Goal: Transaction & Acquisition: Obtain resource

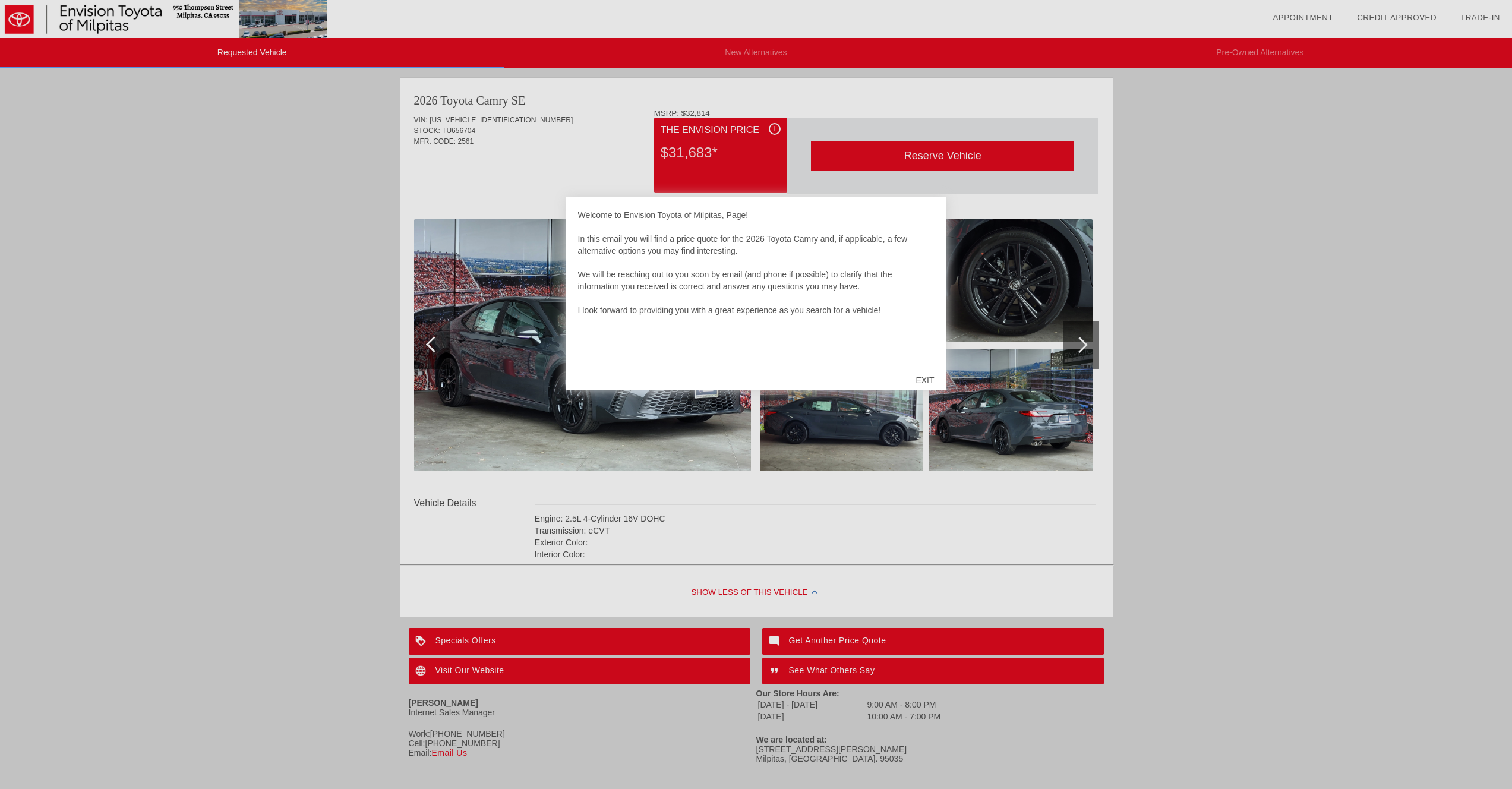
click at [929, 384] on div "EXIT" at bounding box center [925, 380] width 42 height 36
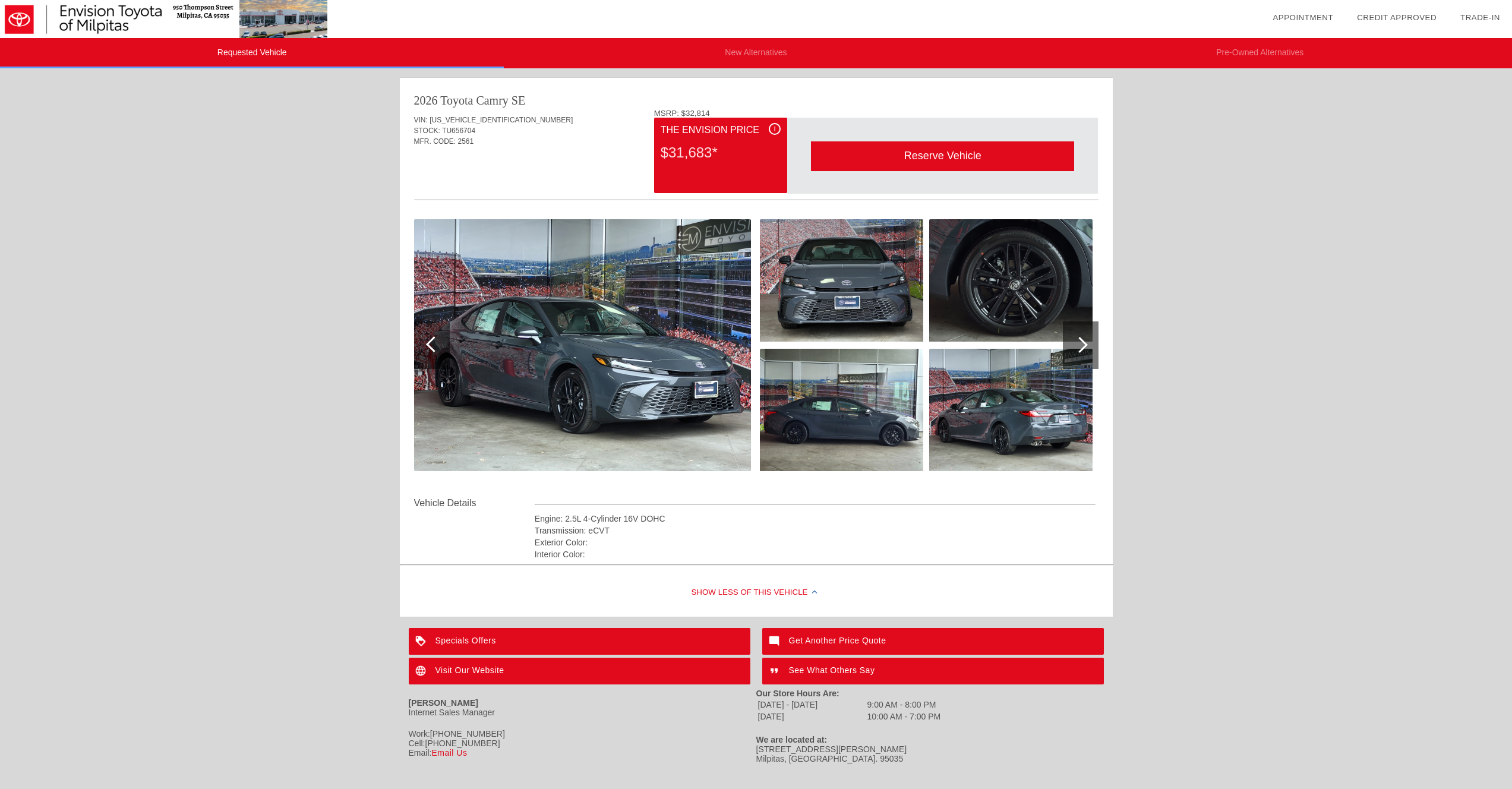
click at [1076, 352] on div at bounding box center [1080, 345] width 36 height 48
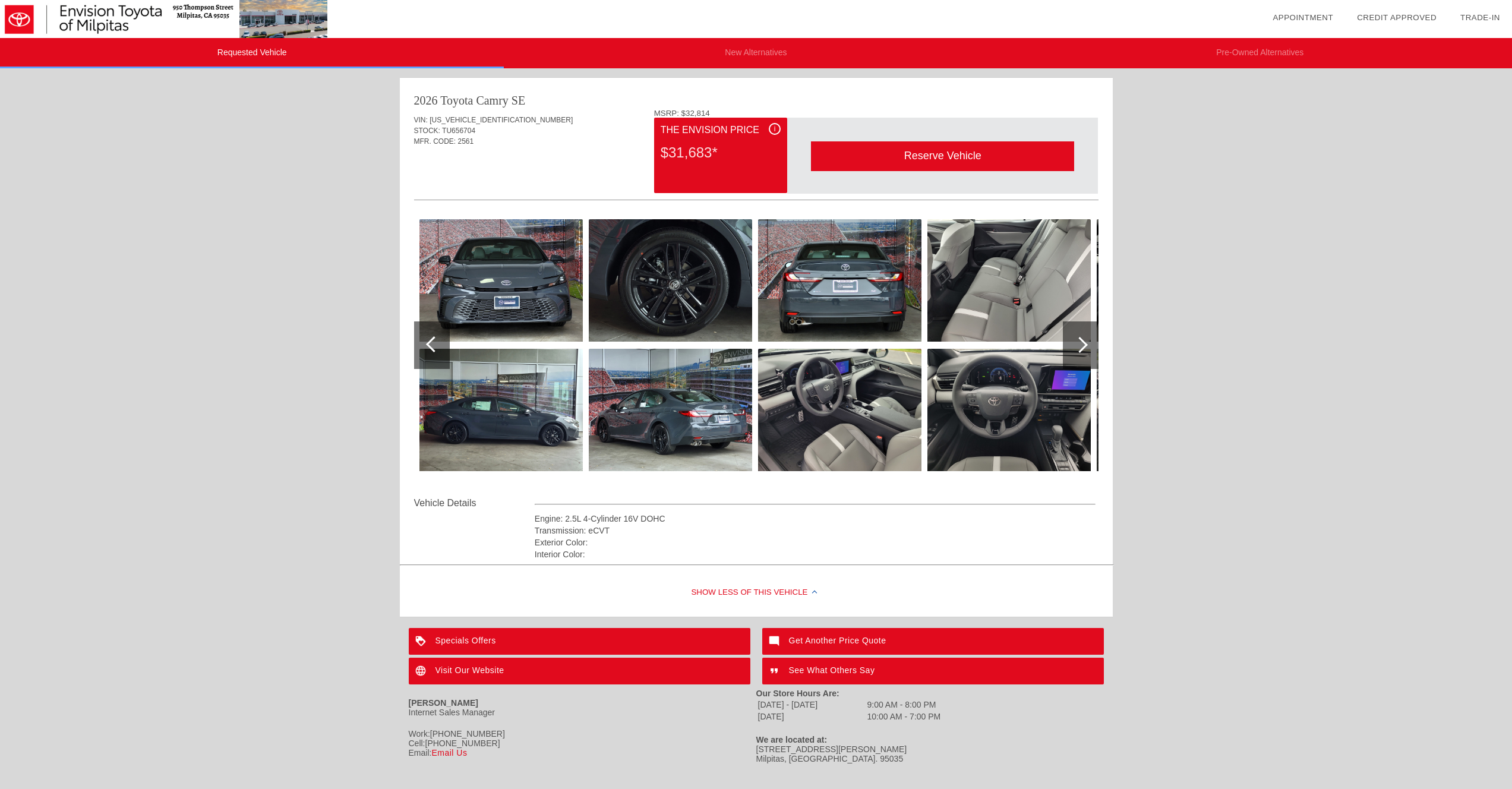
click at [436, 371] on img at bounding box center [501, 410] width 163 height 123
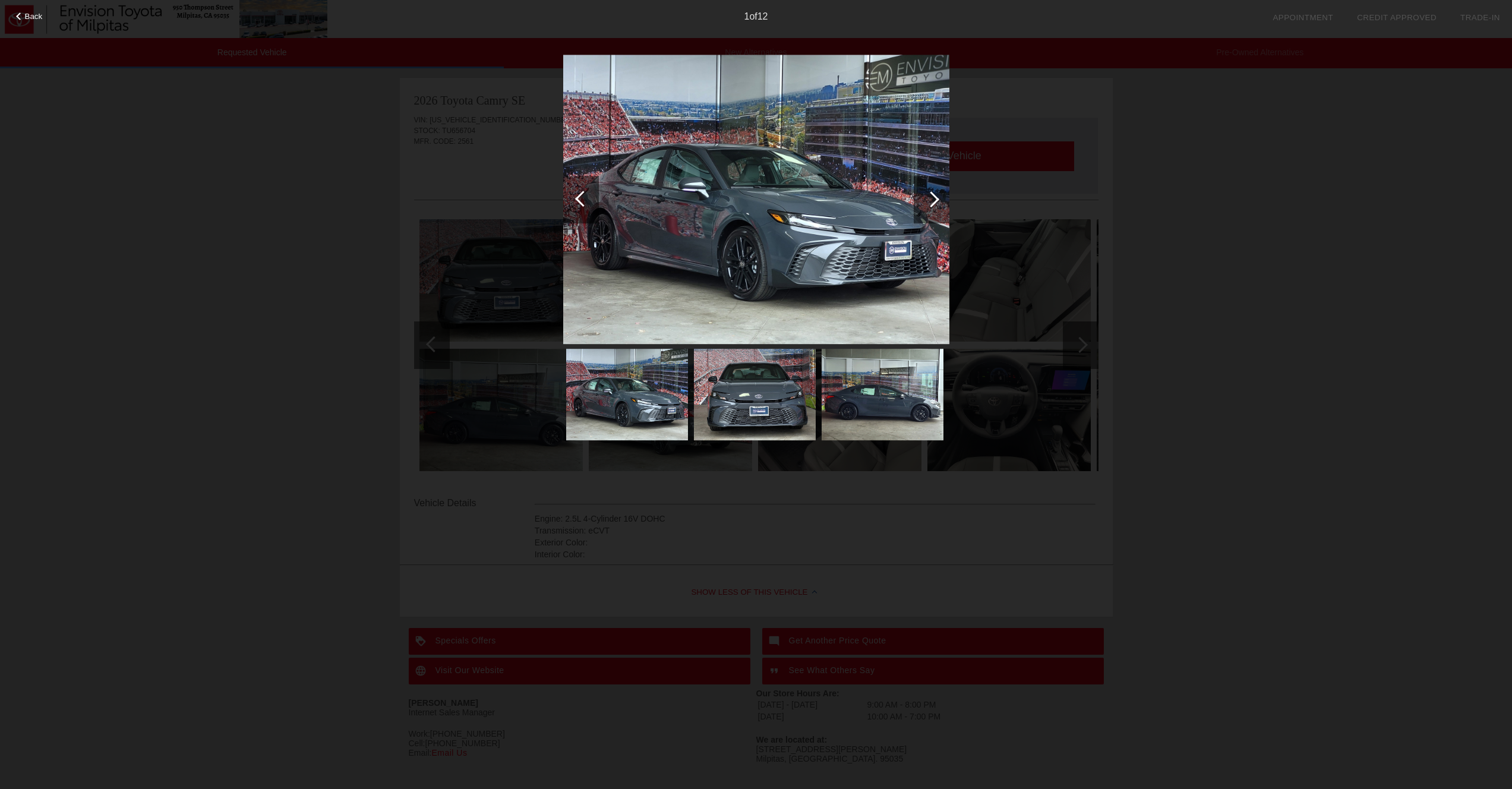
click at [1075, 297] on div "Back 1 of 12" at bounding box center [756, 394] width 1512 height 789
click at [1080, 339] on div "Back 1 of 12" at bounding box center [756, 394] width 1512 height 789
click at [1126, 323] on div "Back 1 of 12" at bounding box center [756, 394] width 1512 height 789
click at [1136, 277] on div "Back 1 of 12" at bounding box center [756, 394] width 1512 height 789
click at [1181, 305] on div "Back 1 of 12" at bounding box center [756, 394] width 1512 height 789
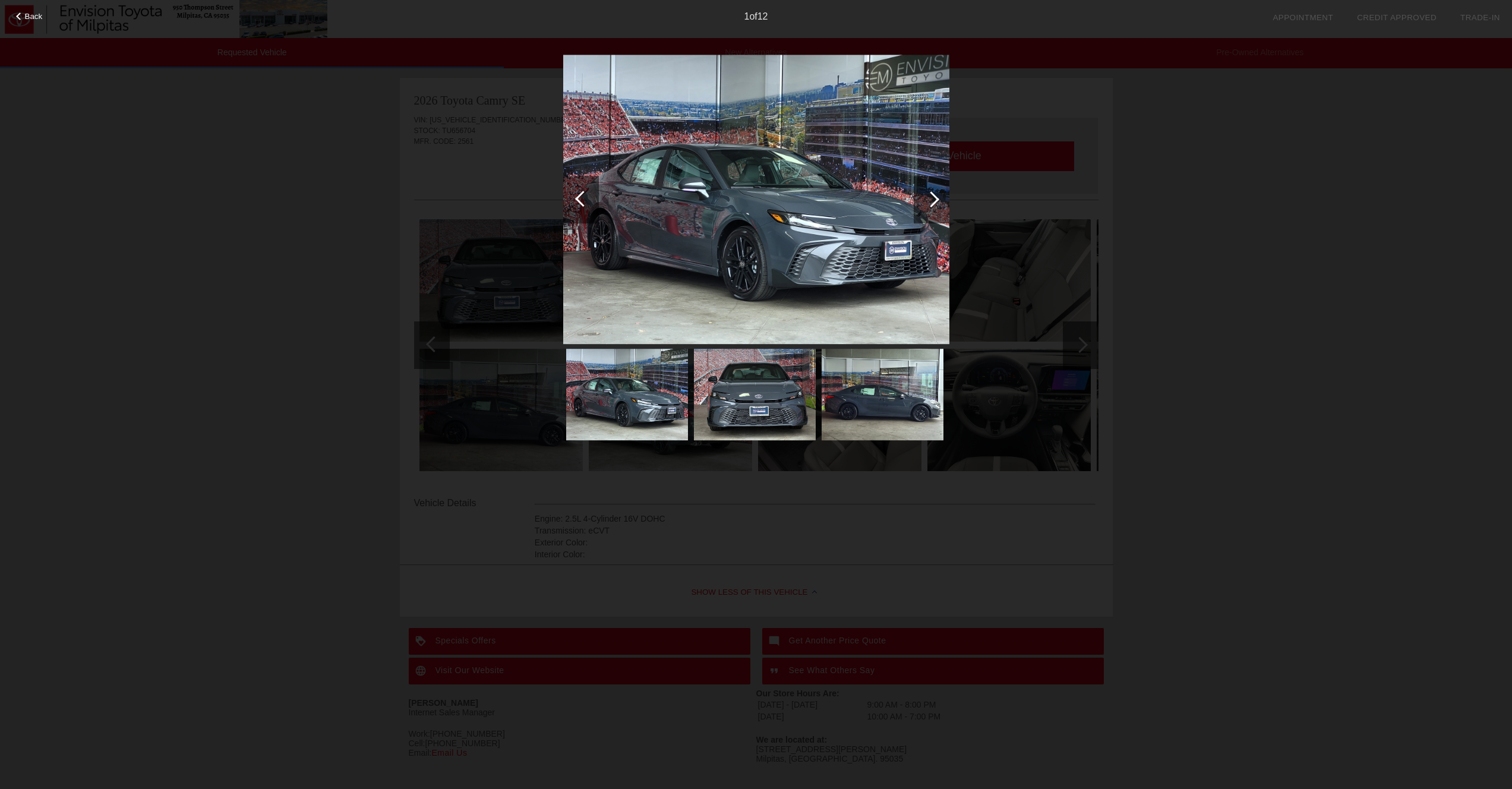
click at [16, 21] on div "1 of 12" at bounding box center [756, 12] width 1512 height 24
click at [23, 17] on div "Back" at bounding box center [30, 15] width 59 height 6
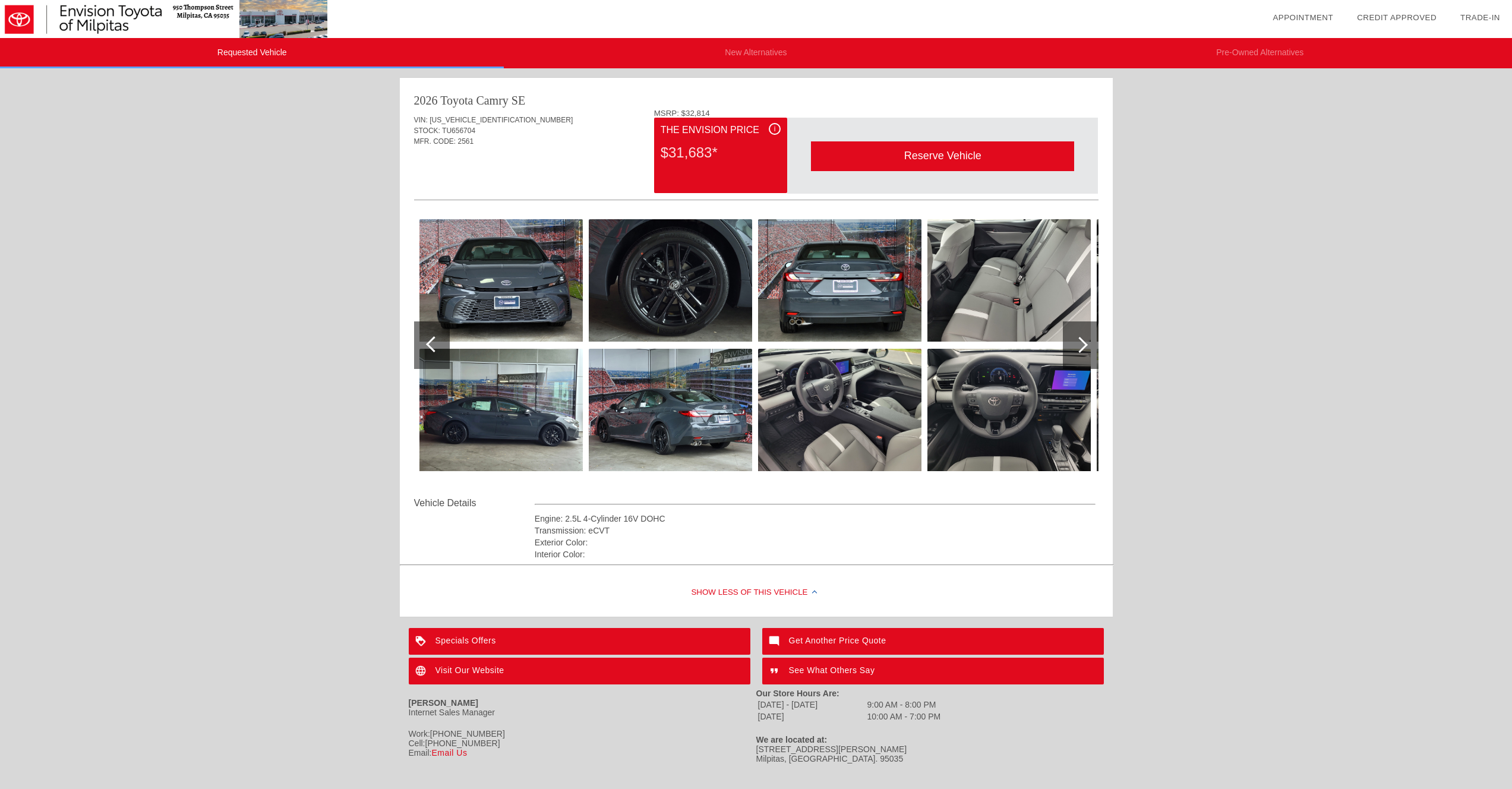
click at [1079, 343] on div at bounding box center [1080, 344] width 16 height 16
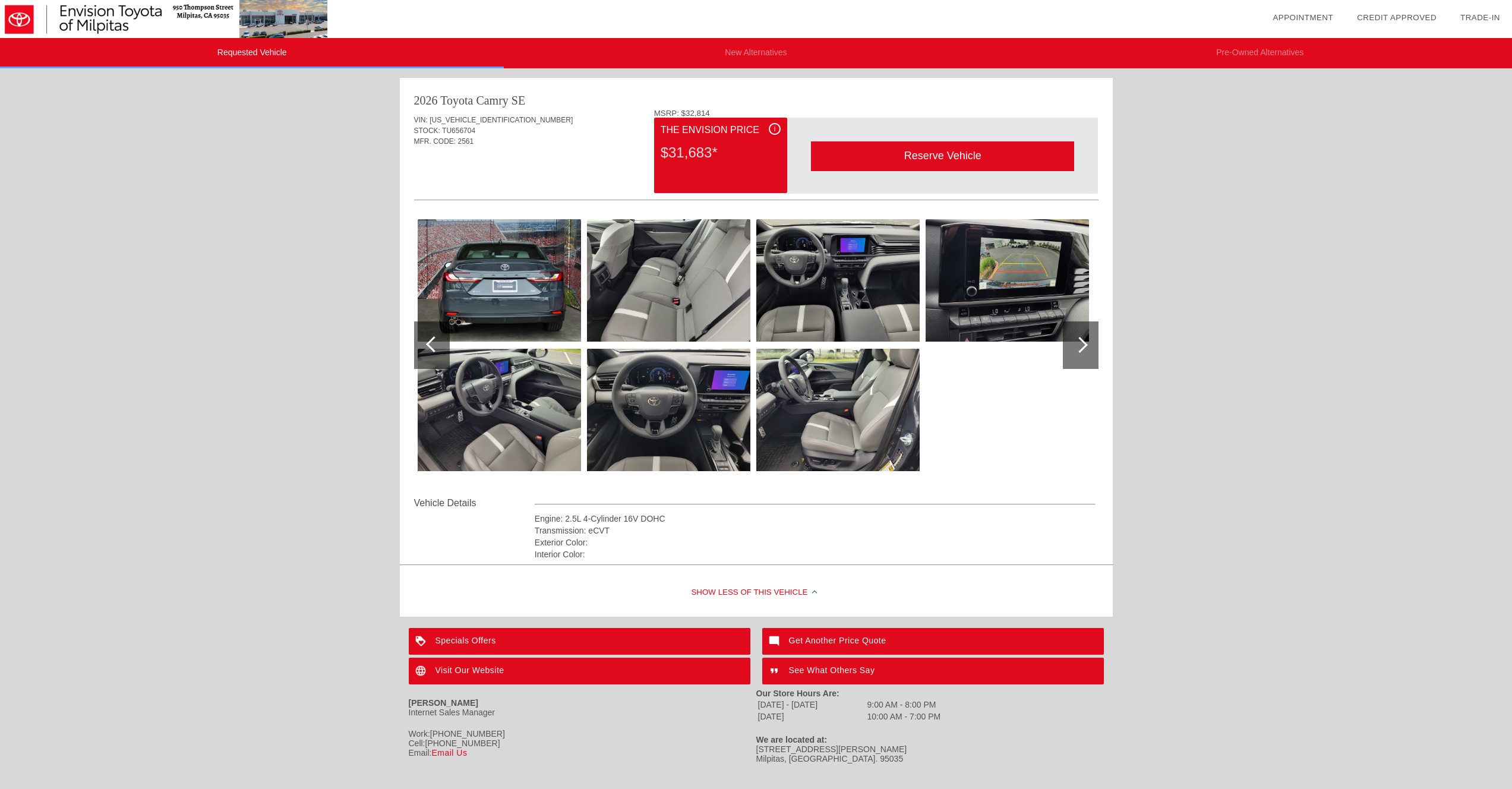
click at [1079, 343] on div at bounding box center [1080, 344] width 16 height 16
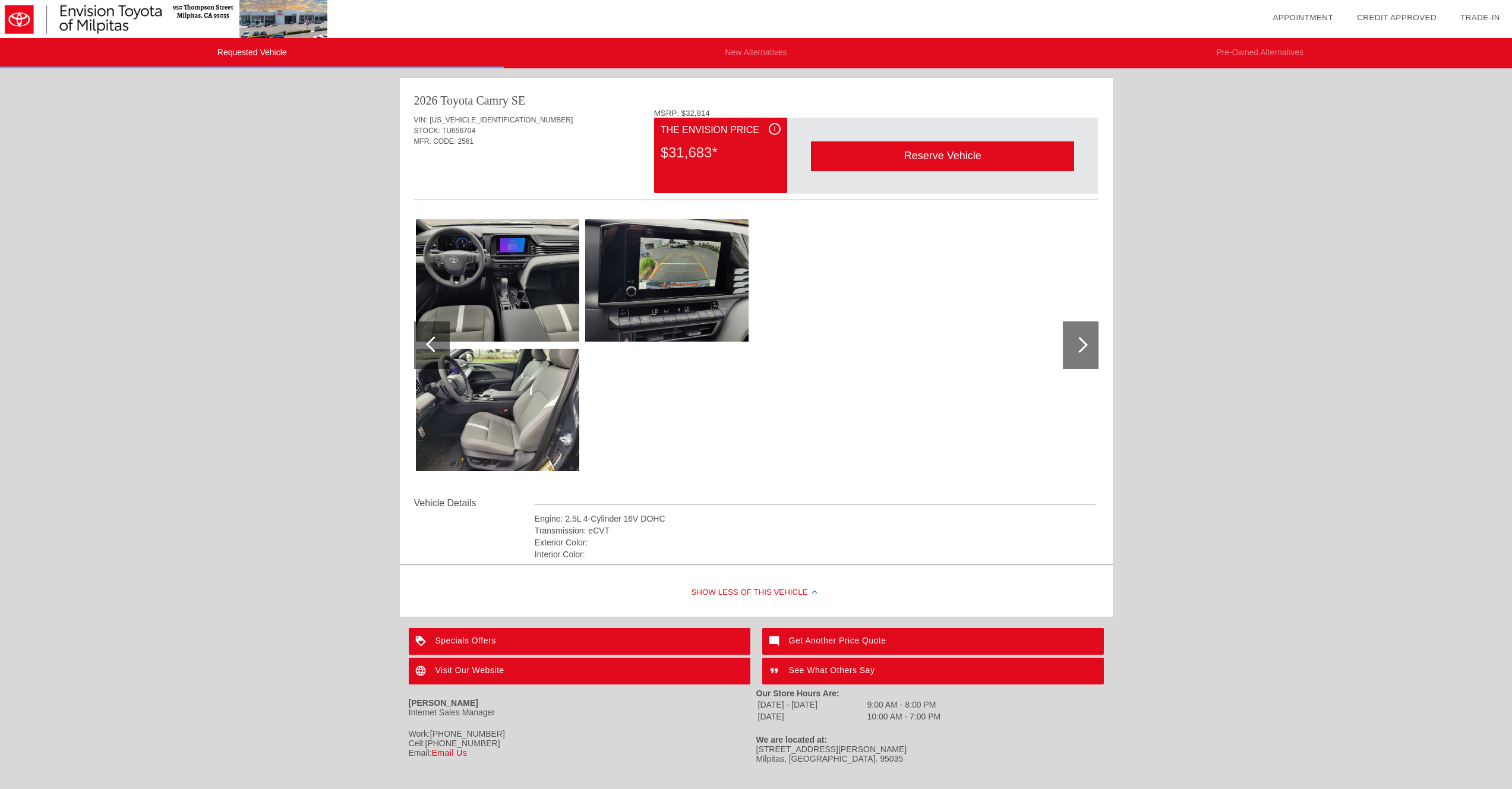
click at [1079, 343] on div at bounding box center [1080, 344] width 16 height 16
click at [775, 130] on span "i" at bounding box center [775, 128] width 1 height 8
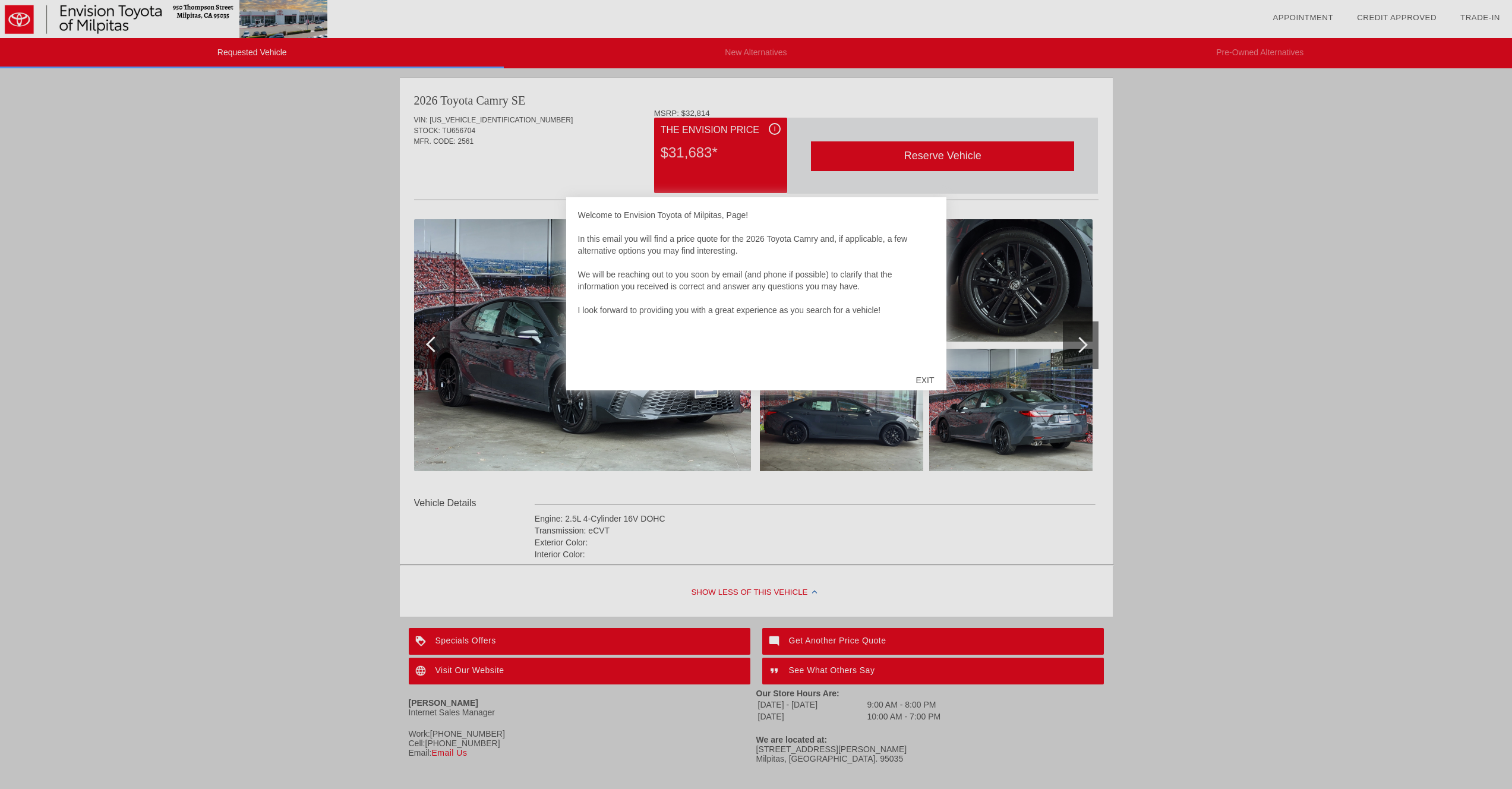
click at [927, 381] on div "EXIT" at bounding box center [925, 380] width 42 height 36
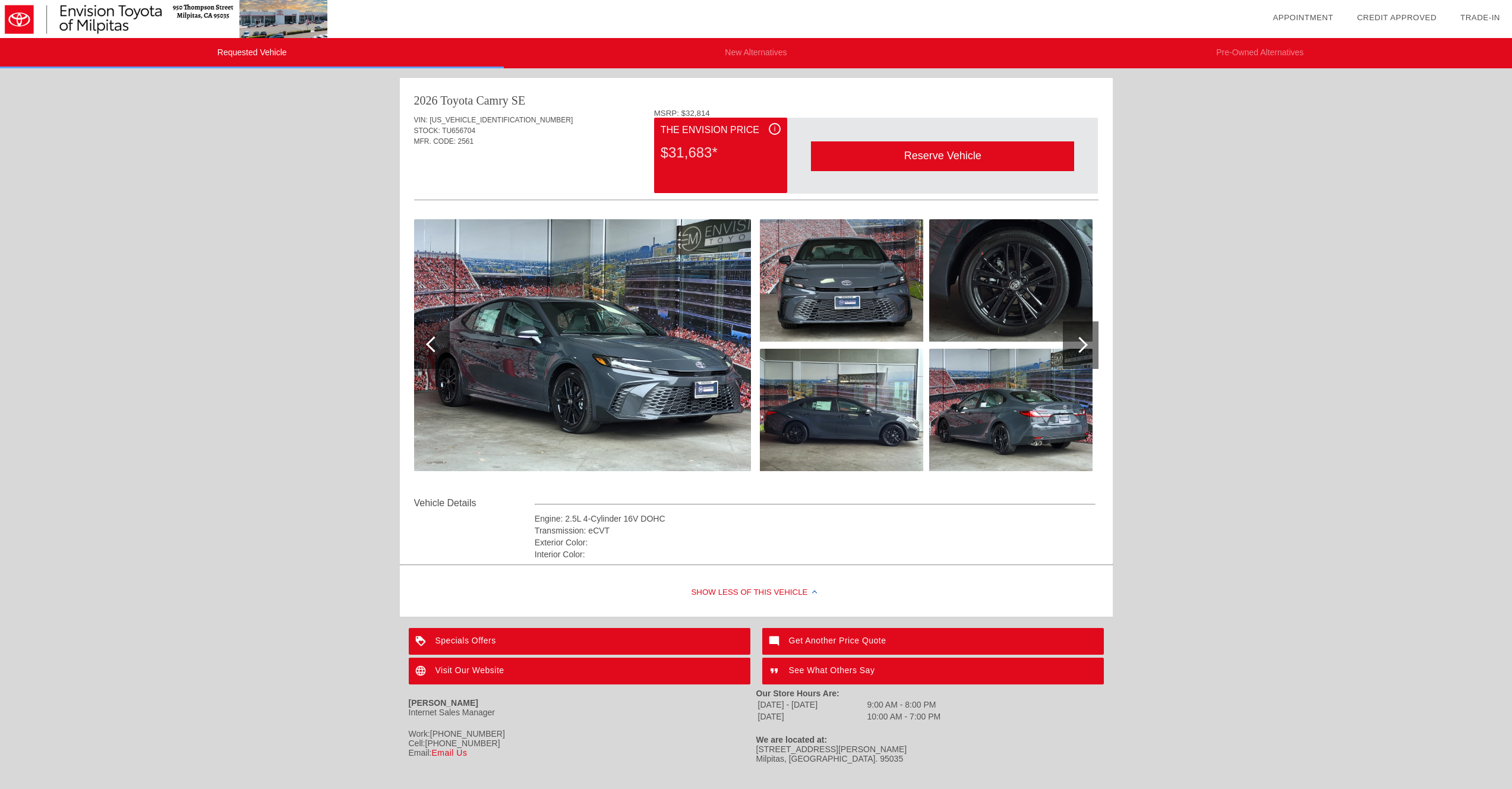
click at [691, 352] on img at bounding box center [583, 344] width 337 height 252
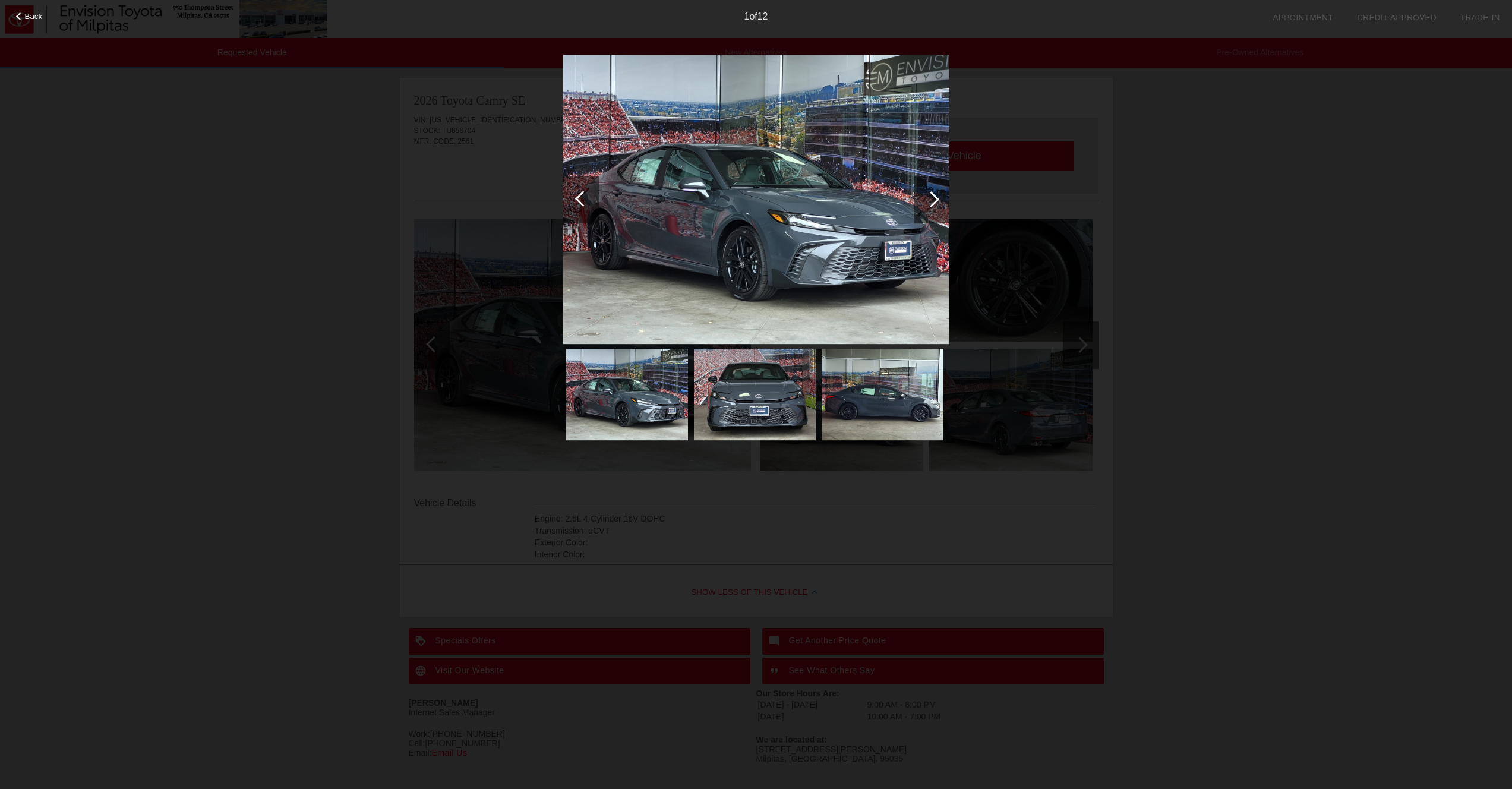
click at [924, 202] on div at bounding box center [932, 199] width 36 height 48
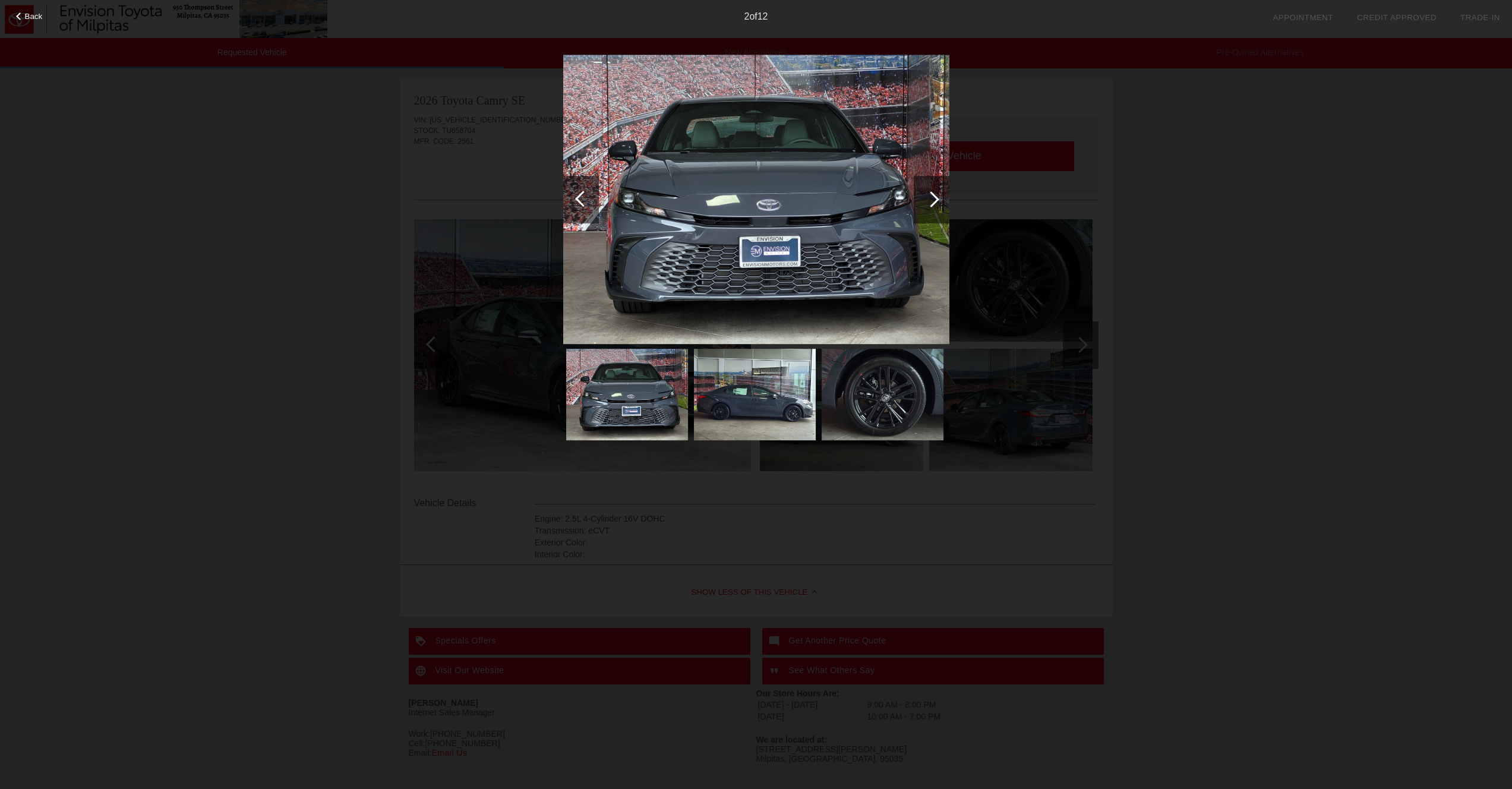
click at [930, 200] on div at bounding box center [932, 199] width 16 height 16
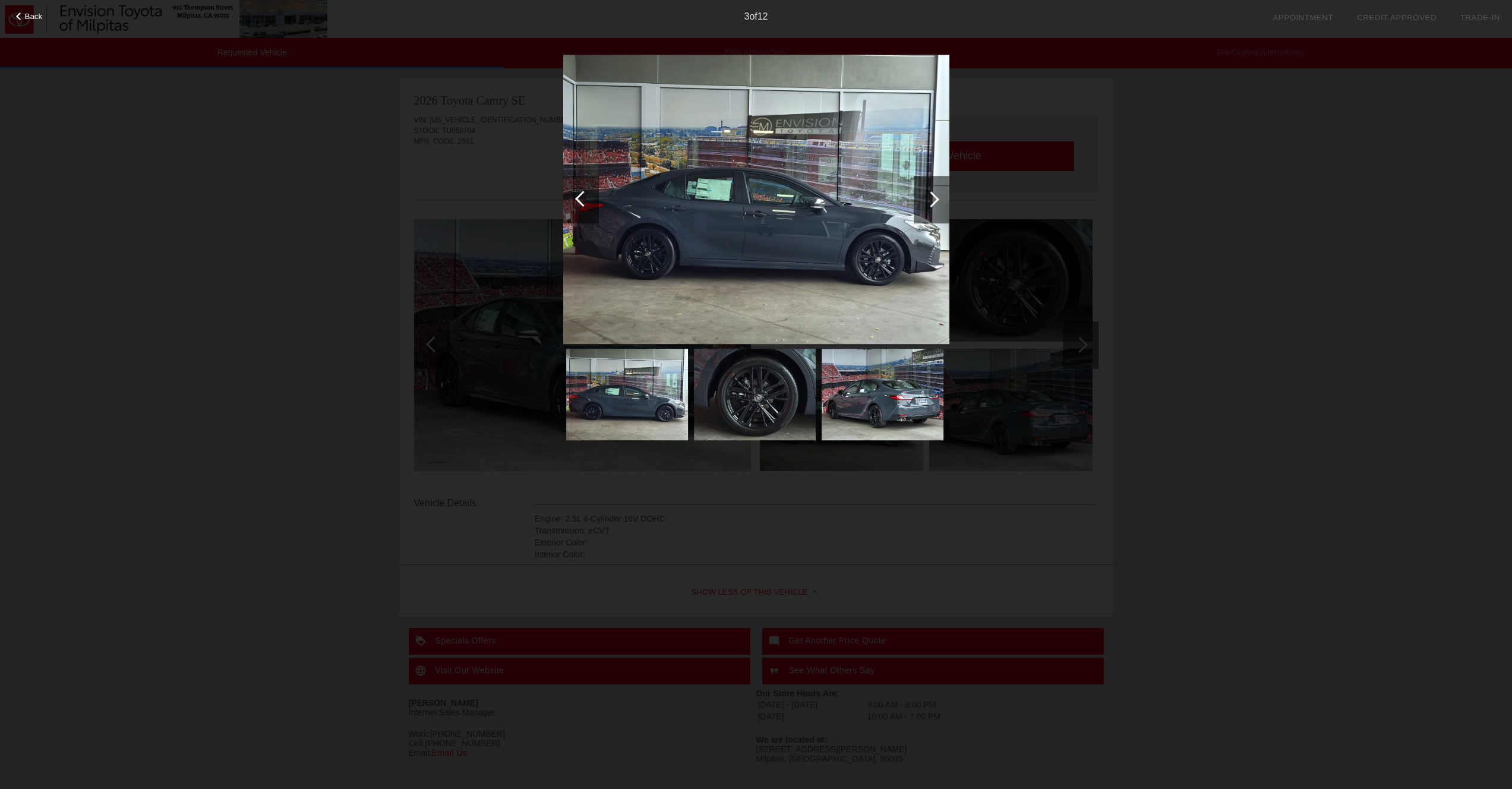
click at [930, 200] on div at bounding box center [932, 199] width 16 height 16
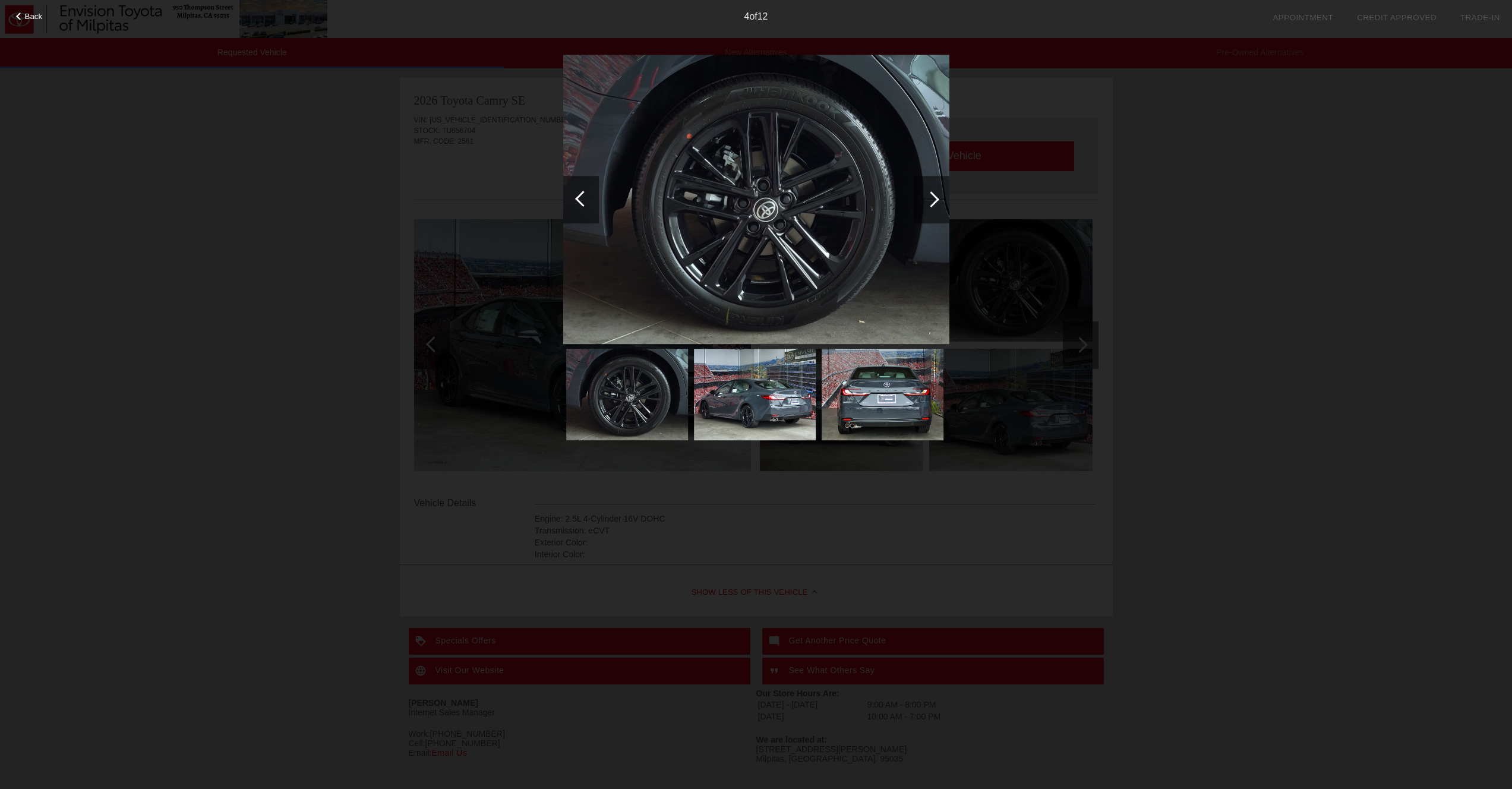
click at [930, 200] on div at bounding box center [932, 199] width 16 height 16
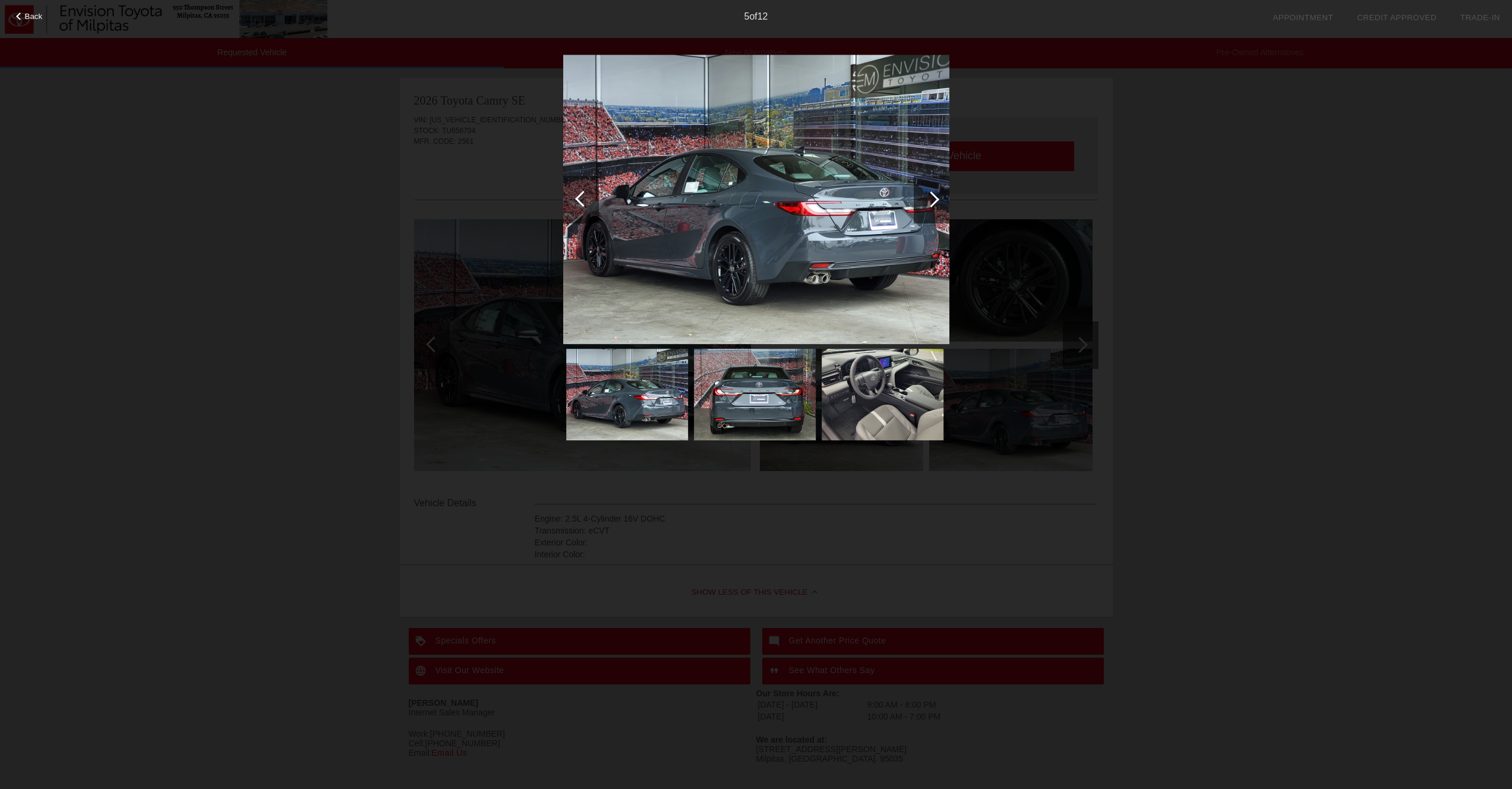
click at [930, 200] on div at bounding box center [932, 199] width 16 height 16
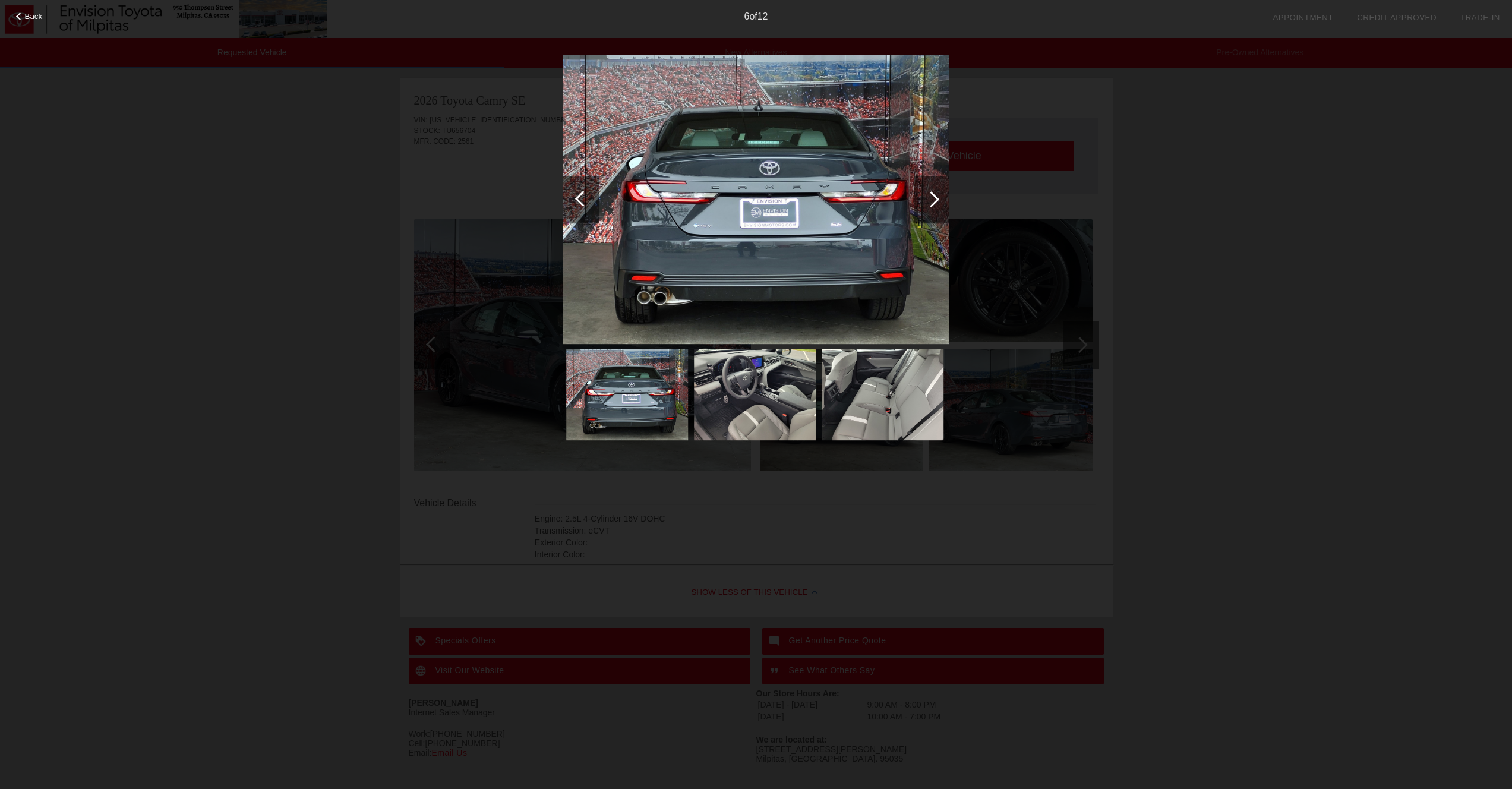
click at [930, 200] on div at bounding box center [932, 199] width 16 height 16
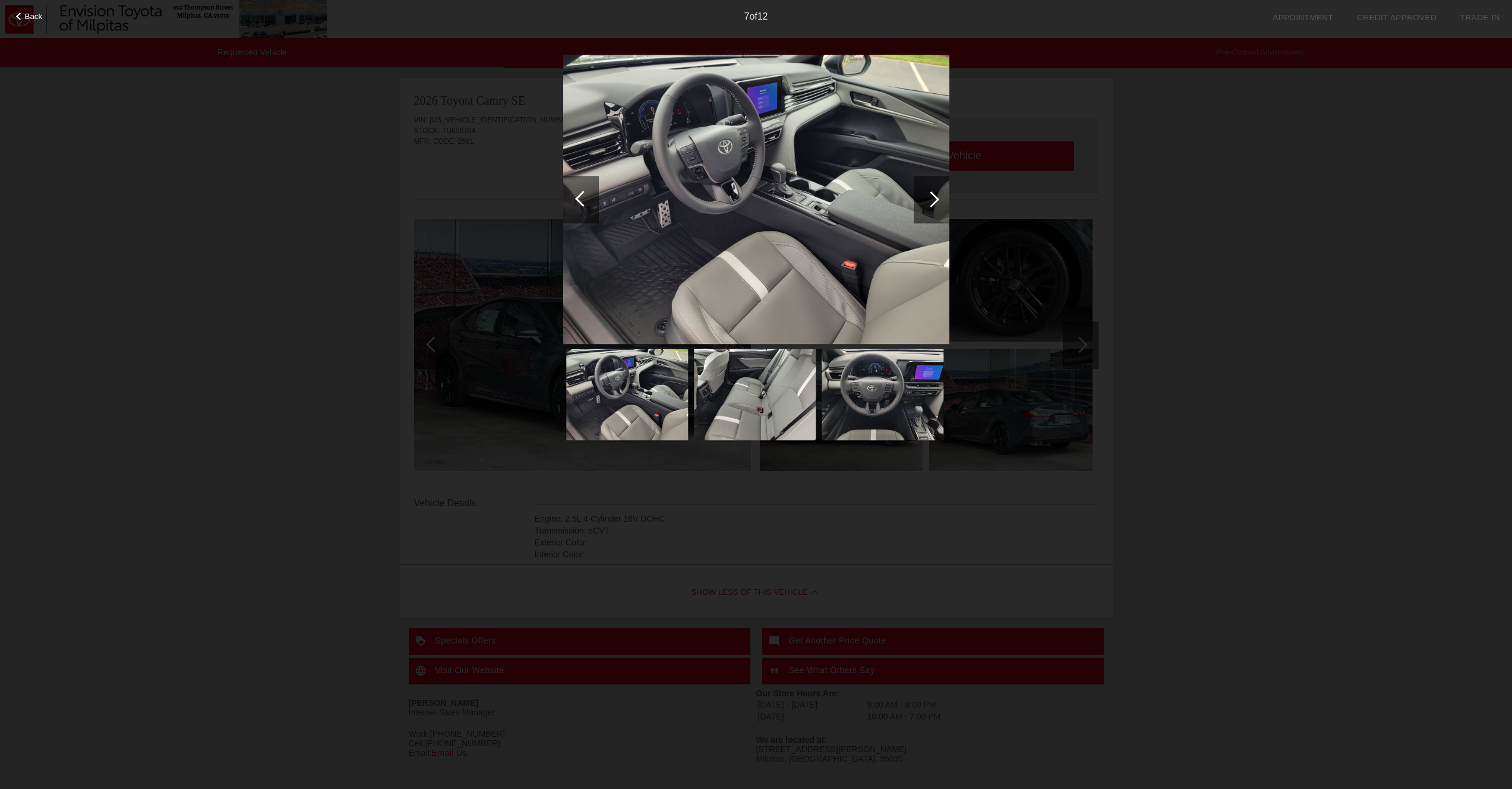
click at [930, 200] on div at bounding box center [932, 199] width 16 height 16
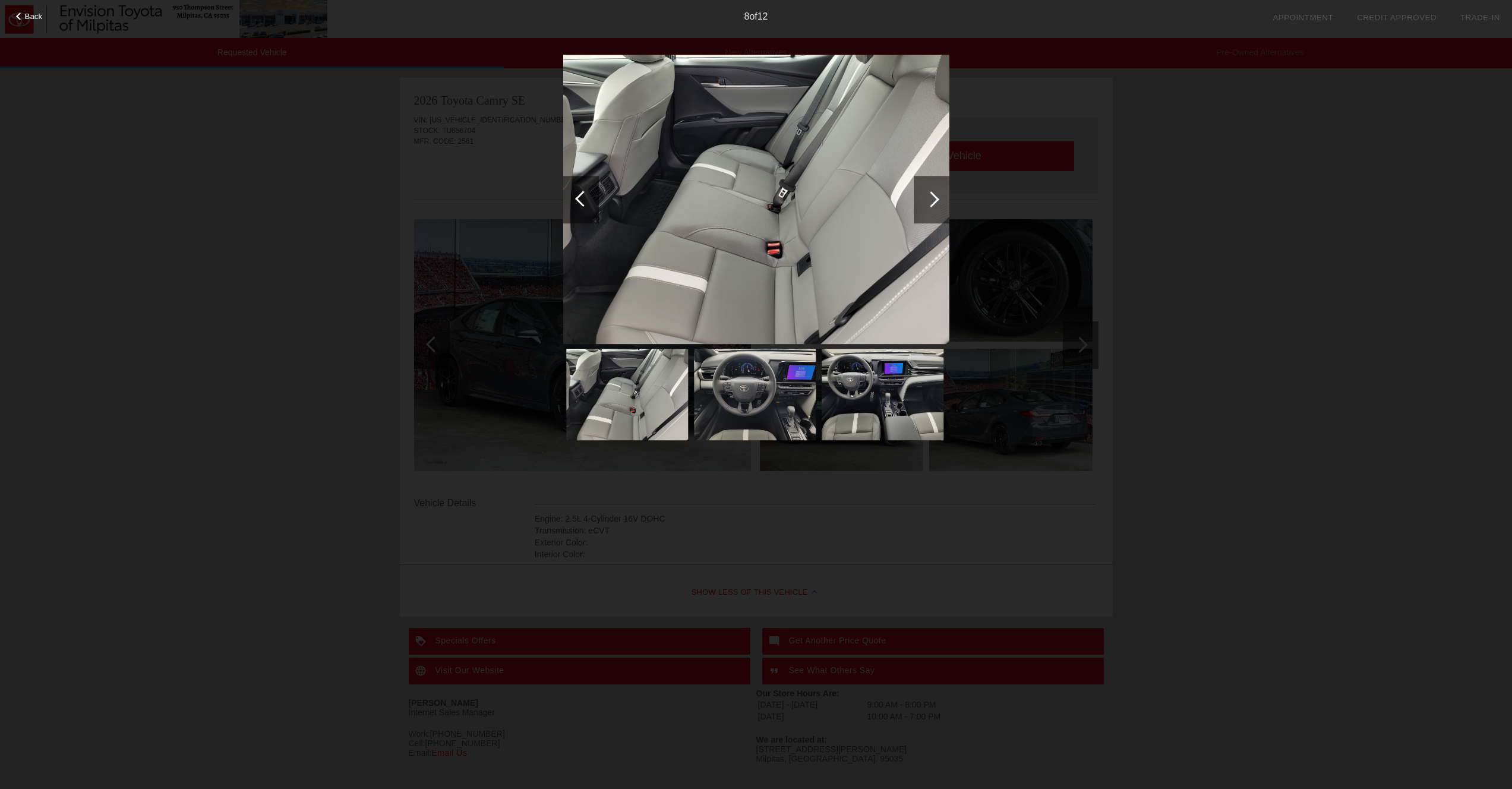
click at [930, 200] on div at bounding box center [932, 199] width 16 height 16
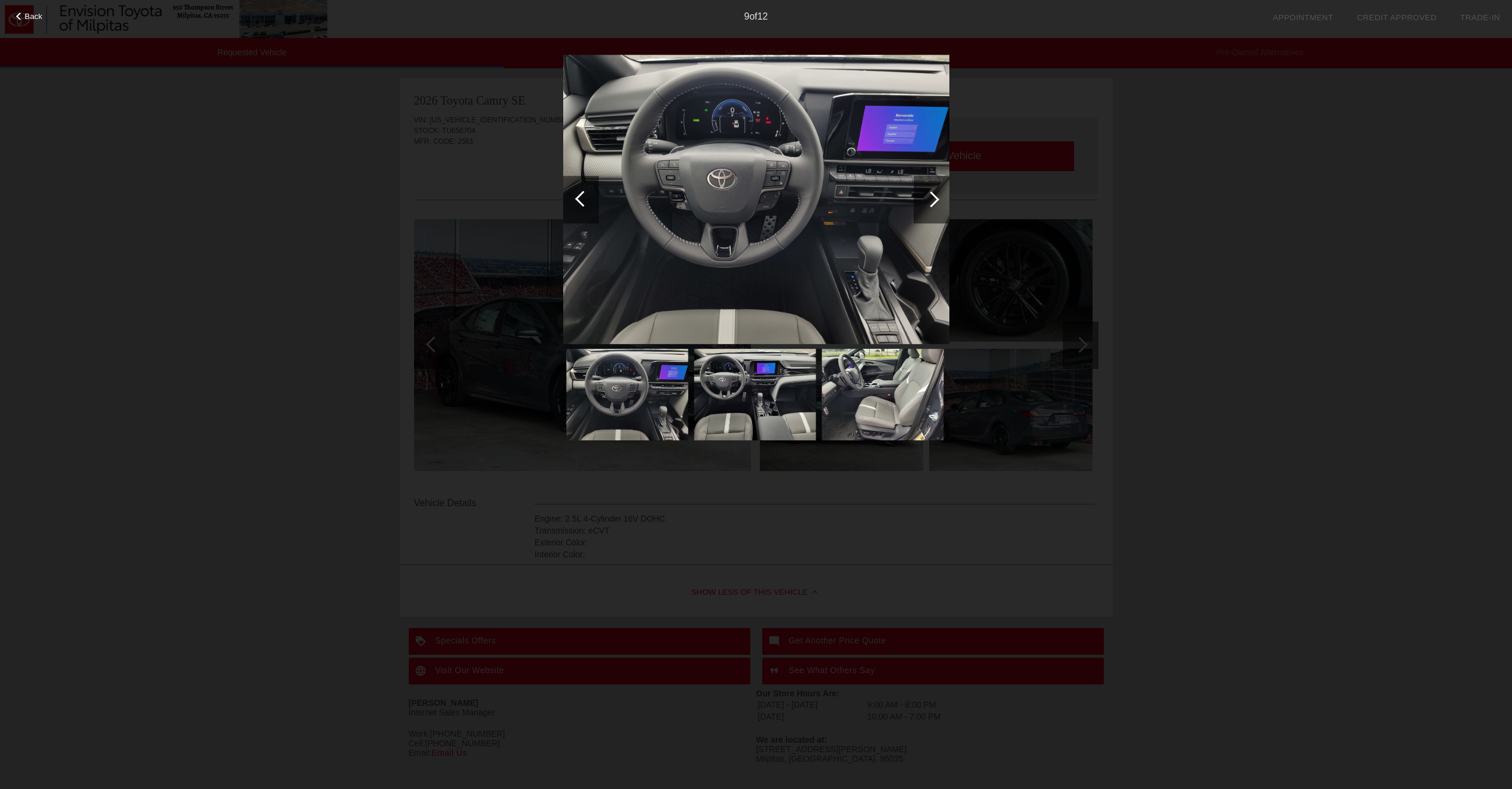
click at [930, 200] on div at bounding box center [932, 199] width 16 height 16
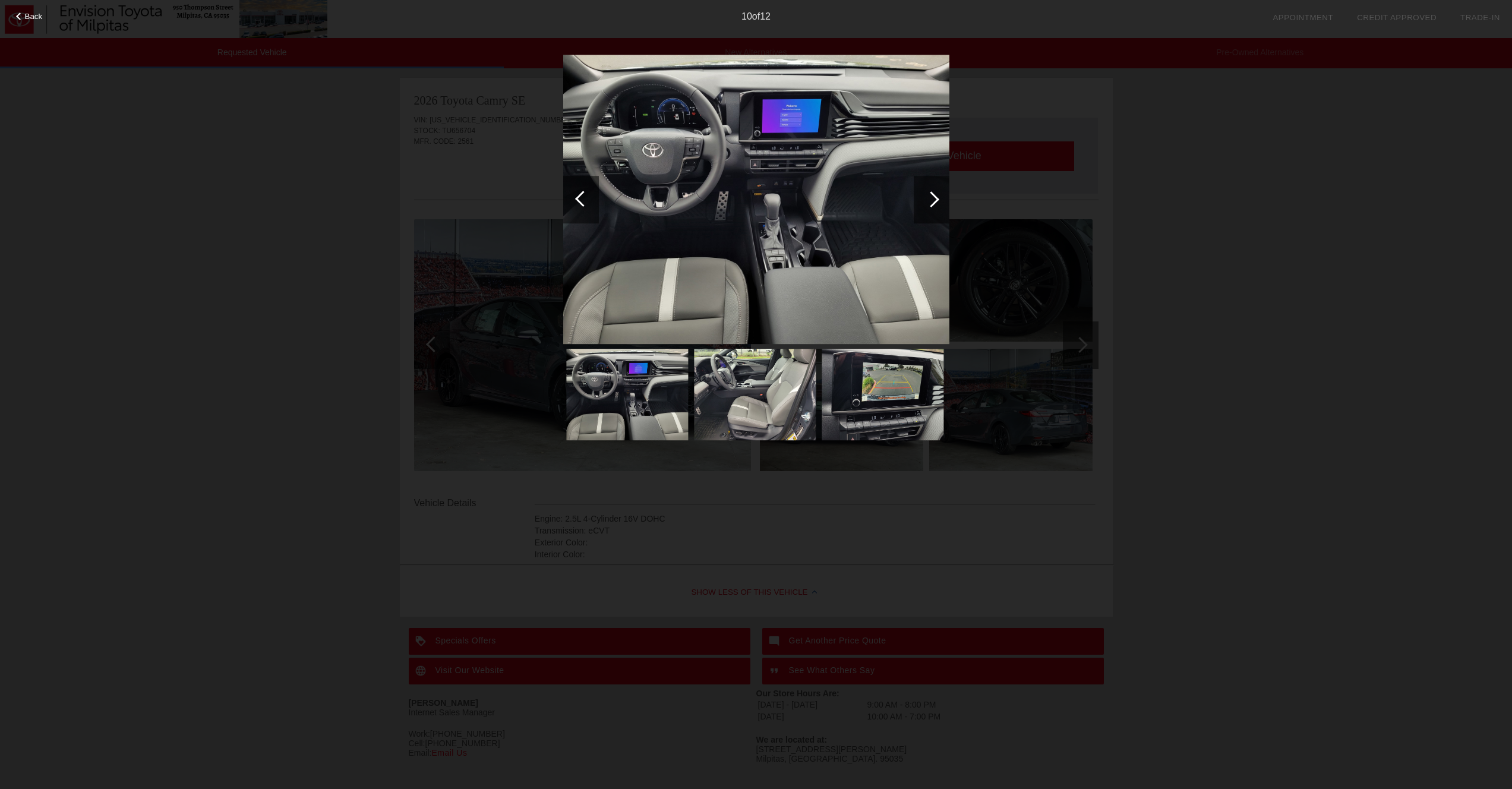
click at [930, 200] on div at bounding box center [932, 199] width 16 height 16
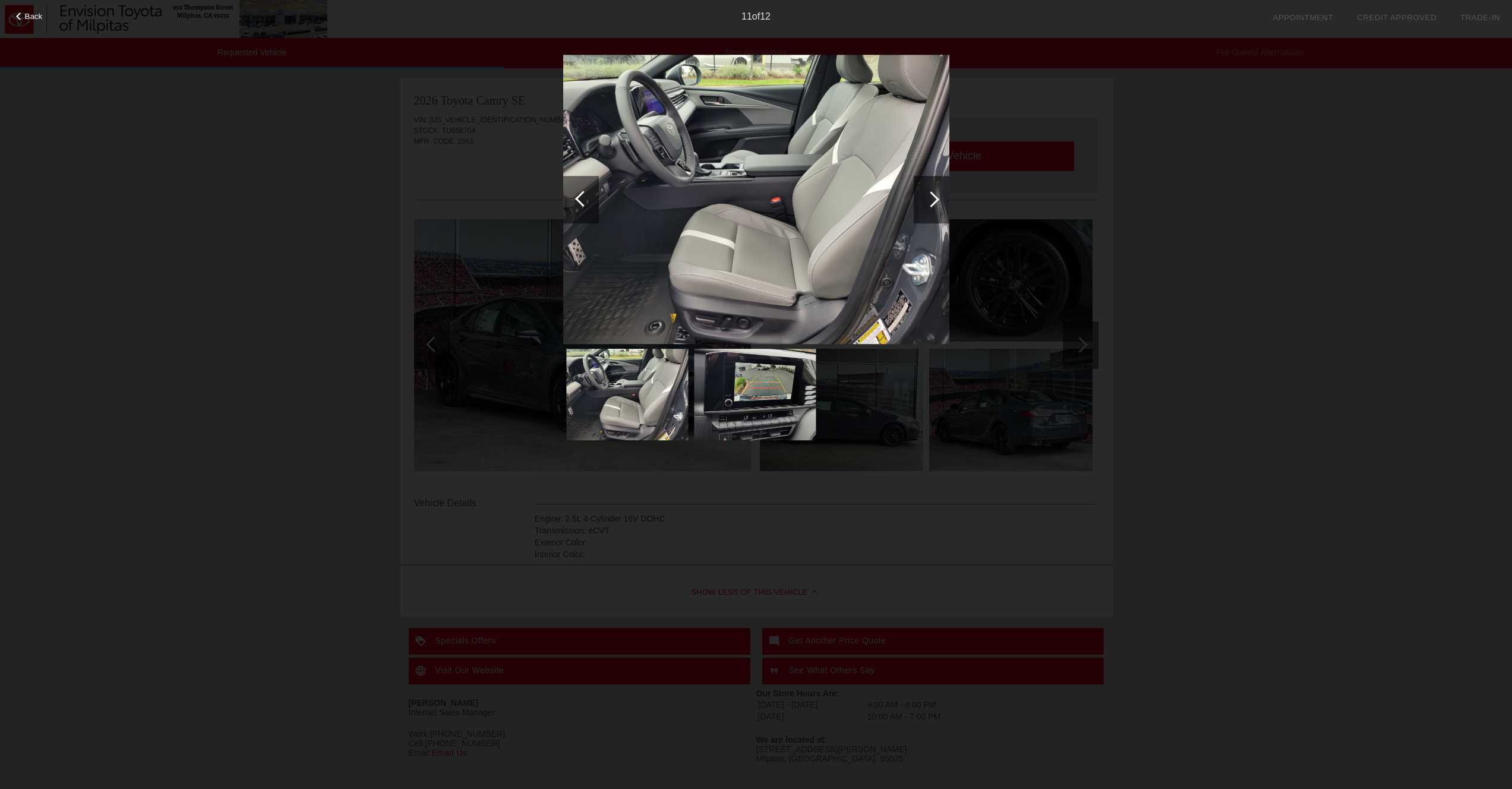
click at [930, 200] on div at bounding box center [932, 199] width 16 height 16
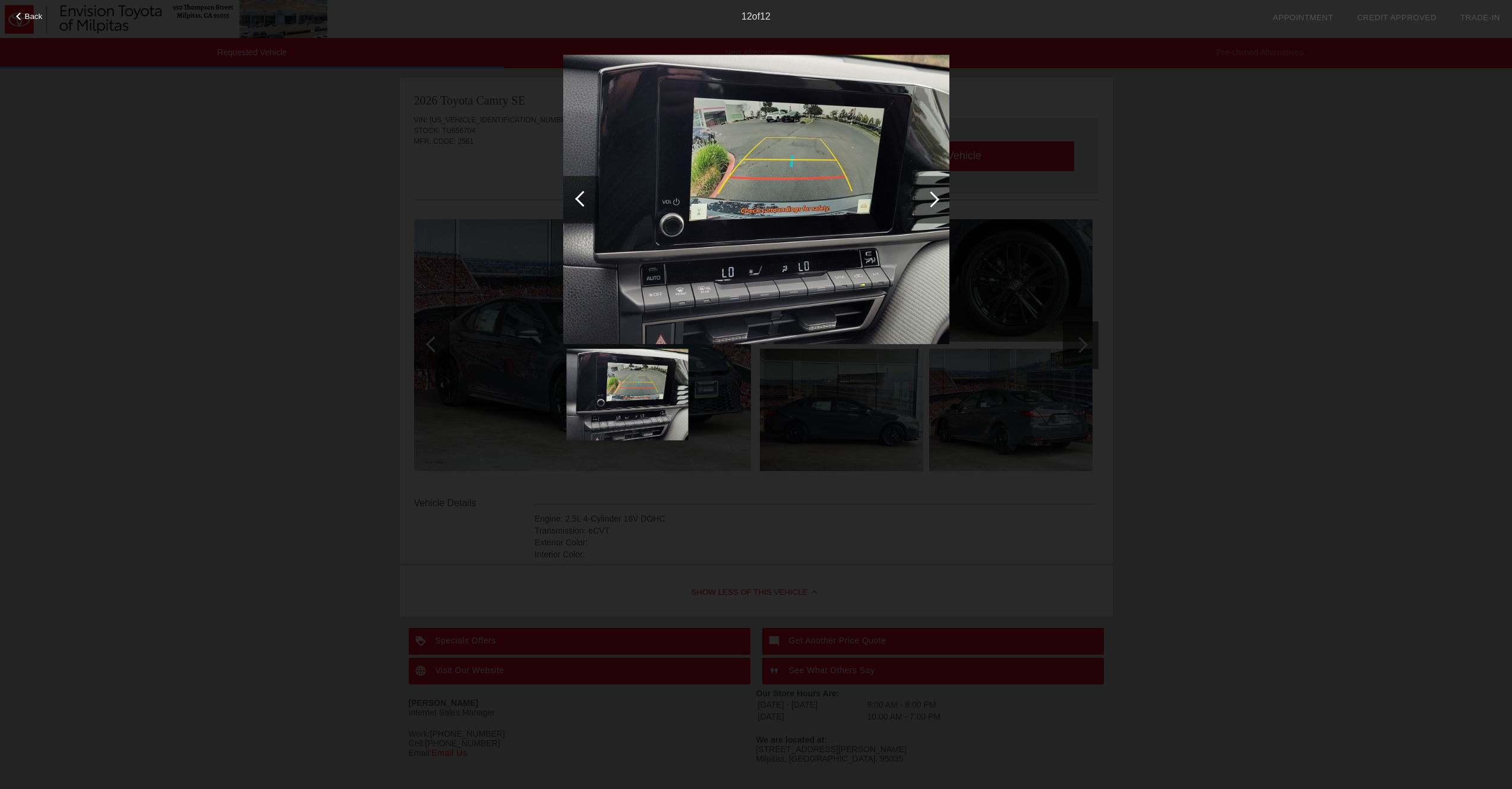
click at [930, 200] on div at bounding box center [932, 199] width 16 height 16
click at [933, 201] on div at bounding box center [932, 199] width 16 height 16
click at [916, 196] on div at bounding box center [932, 199] width 36 height 48
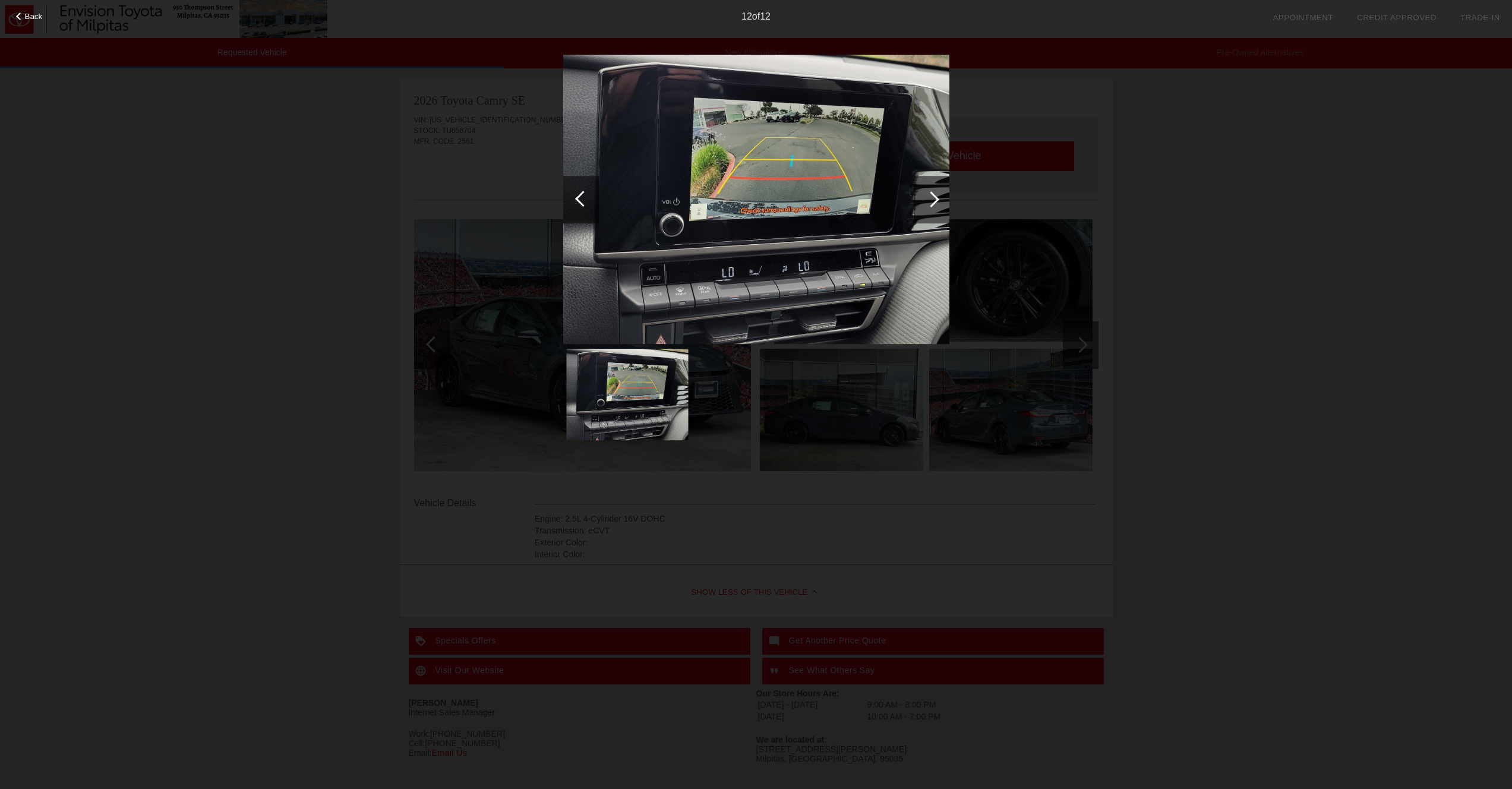
click at [923, 194] on div at bounding box center [932, 199] width 36 height 48
click at [588, 201] on div at bounding box center [583, 199] width 16 height 16
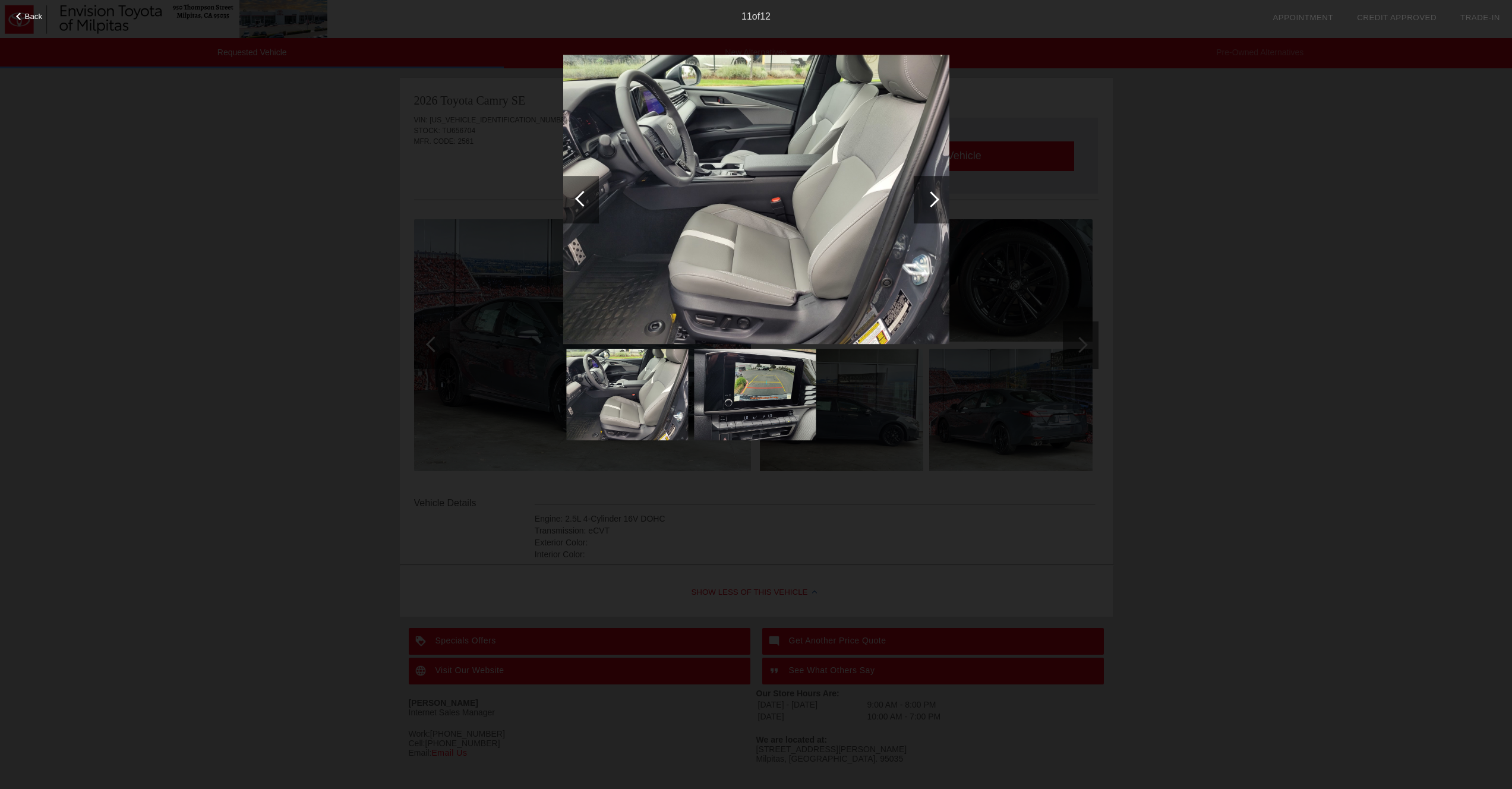
click at [588, 201] on div at bounding box center [583, 199] width 16 height 16
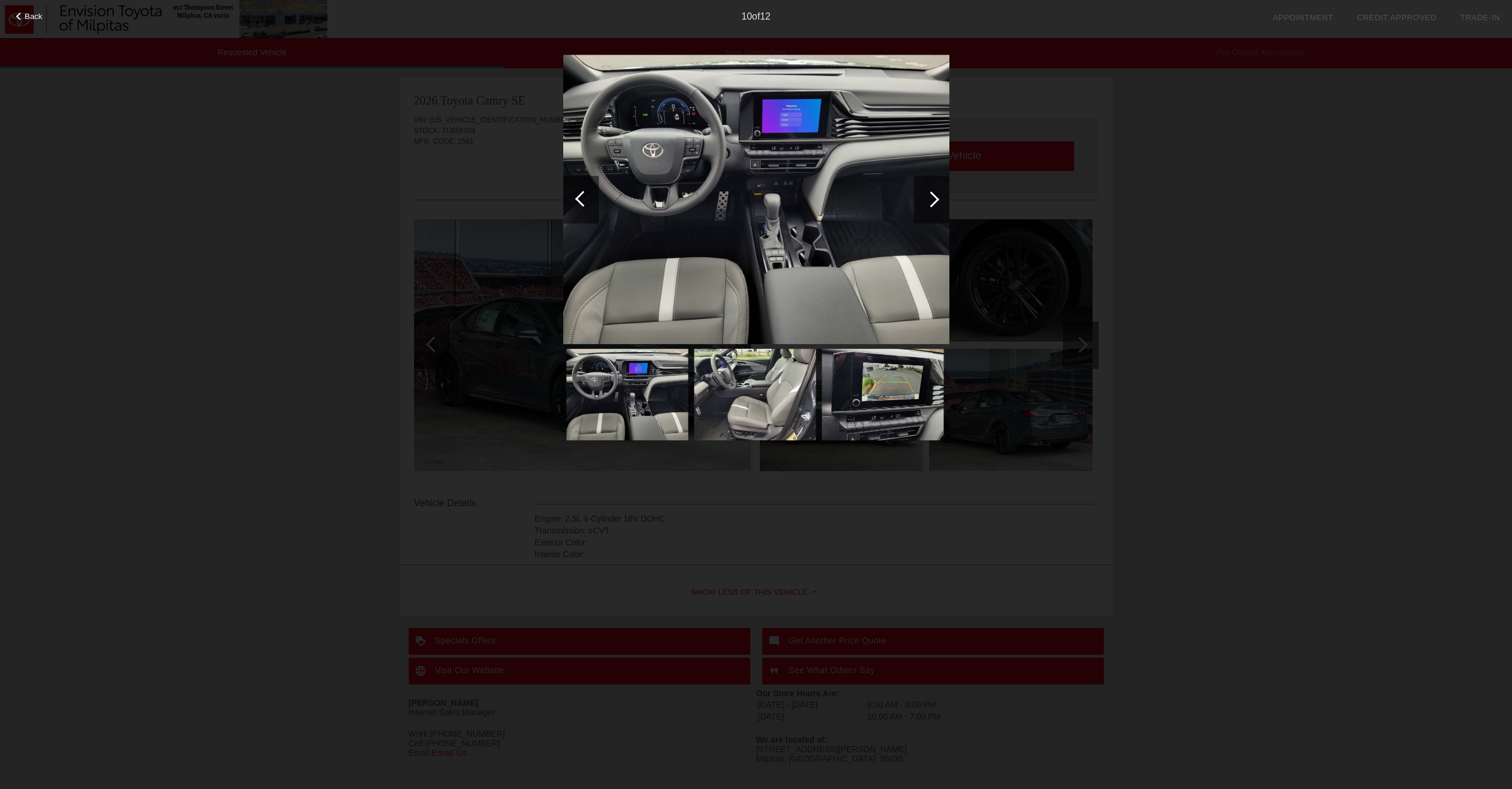
click at [588, 202] on div at bounding box center [580, 199] width 36 height 48
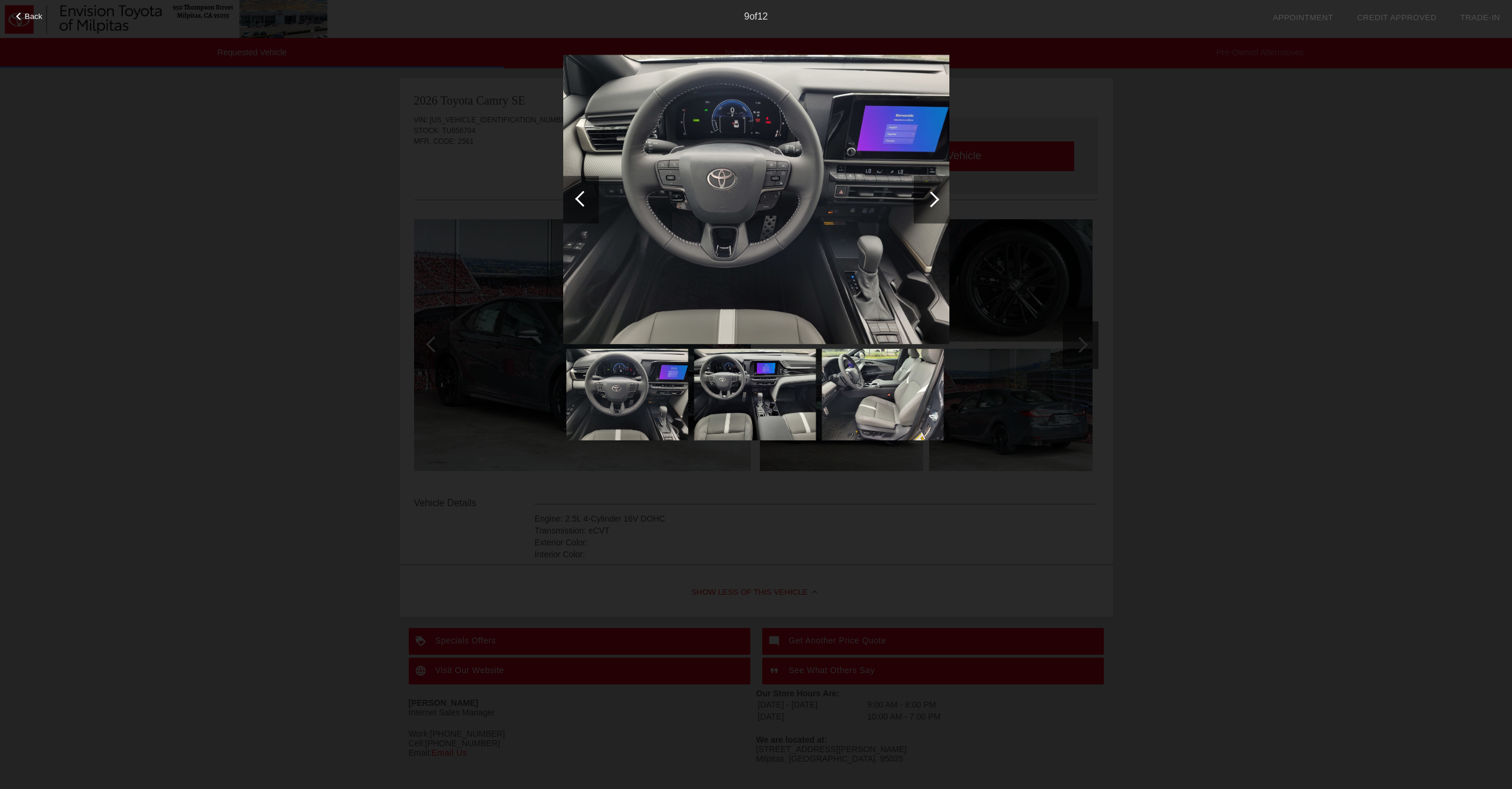
click at [307, 247] on div "Back 9 of 12" at bounding box center [756, 394] width 1512 height 789
click at [308, 217] on div "Back 9 of 12" at bounding box center [756, 394] width 1512 height 789
click at [27, 15] on span "Back" at bounding box center [33, 16] width 18 height 9
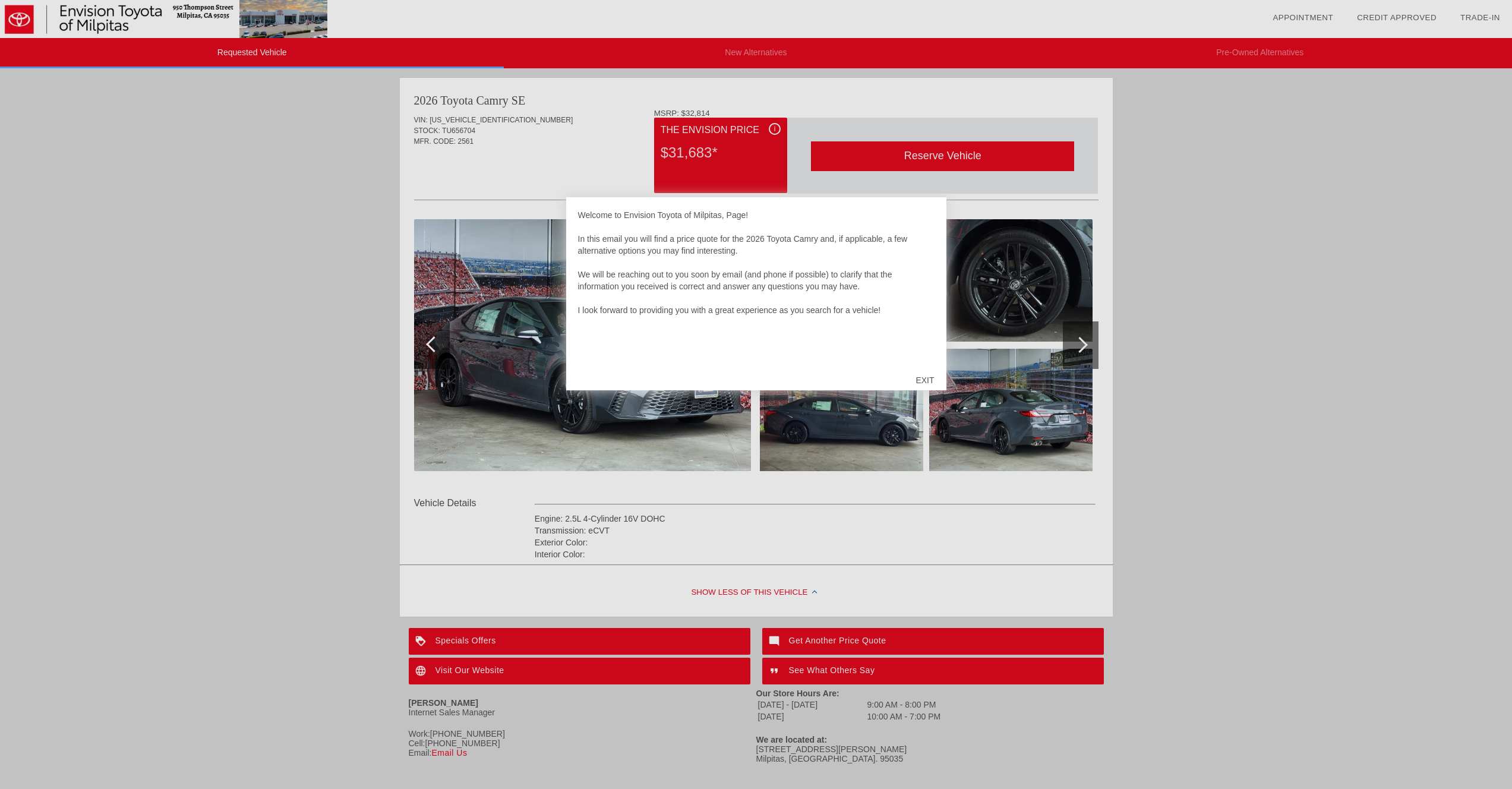
click at [925, 389] on div "EXIT" at bounding box center [925, 380] width 42 height 36
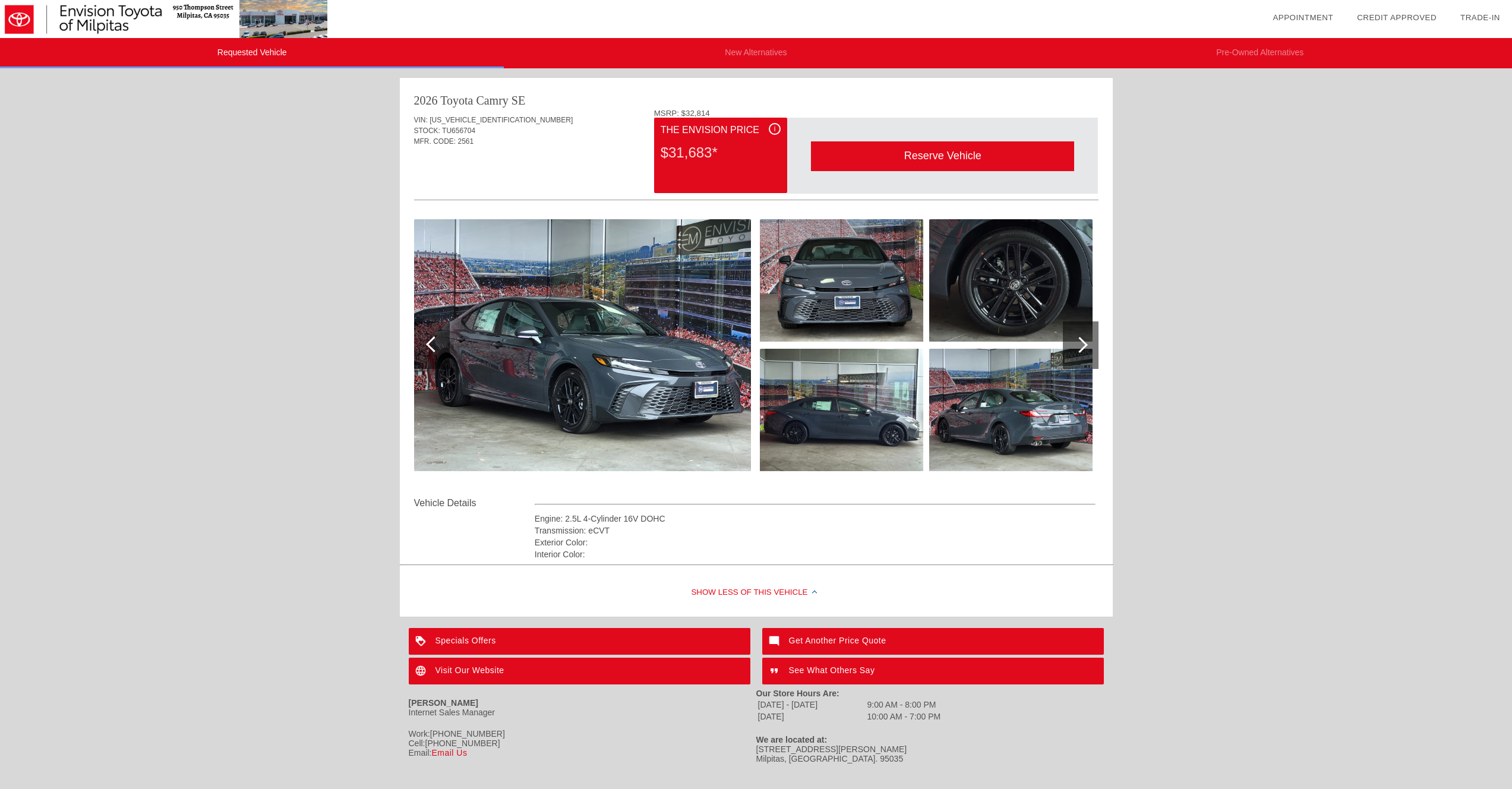
click at [1091, 343] on div at bounding box center [1080, 345] width 36 height 48
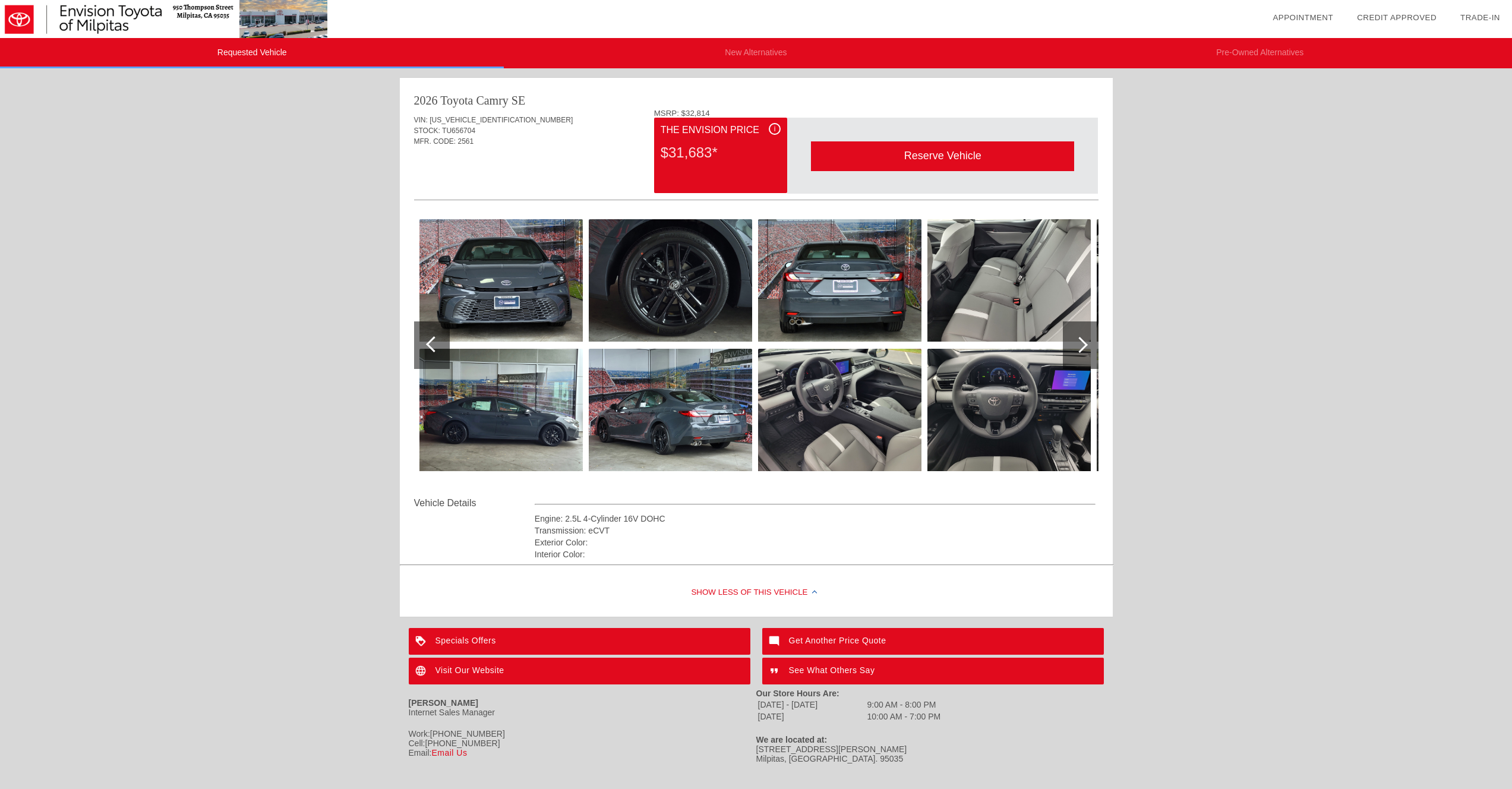
click at [1091, 343] on div at bounding box center [1080, 345] width 36 height 48
